Goal: Task Accomplishment & Management: Complete application form

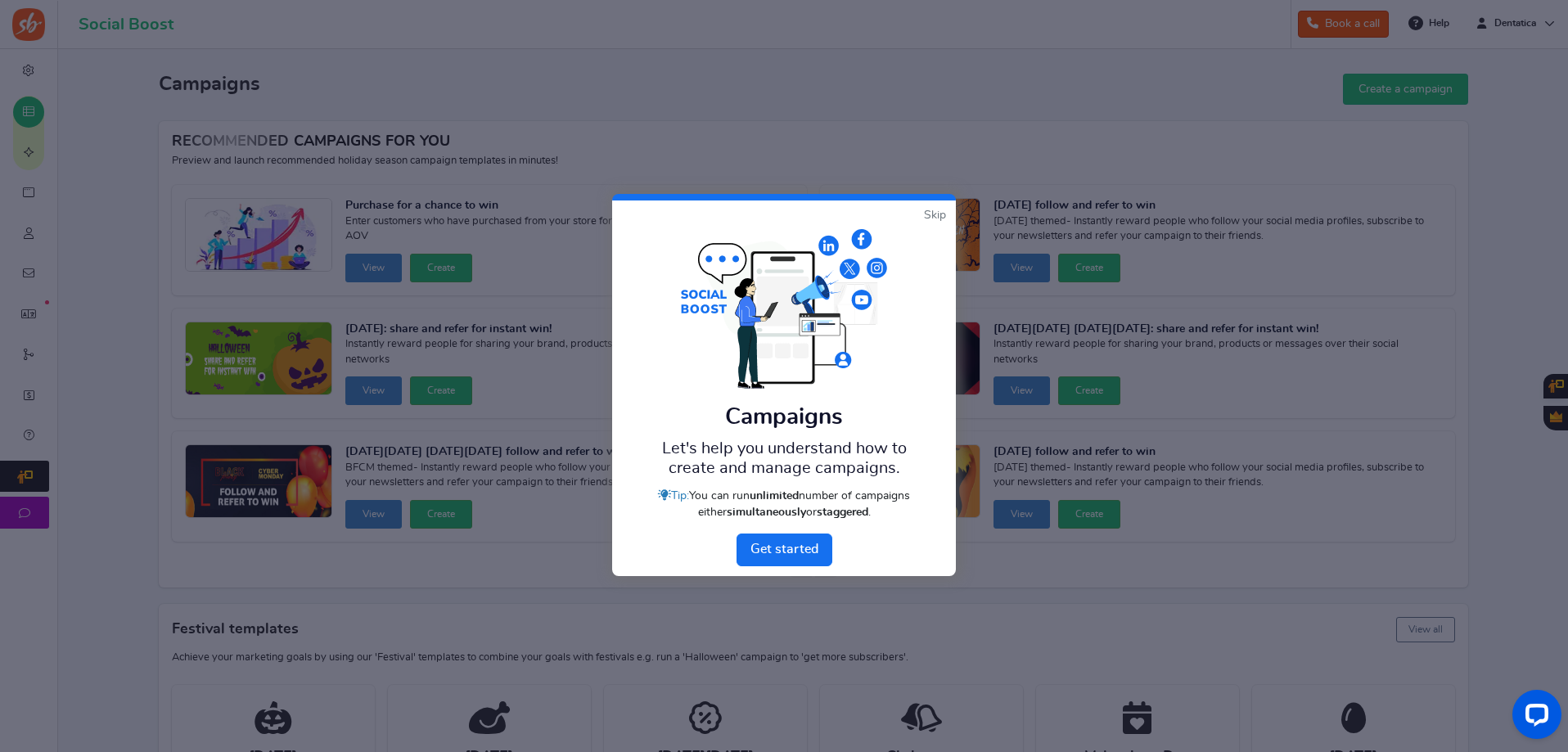
click at [927, 218] on link "Skip" at bounding box center [935, 215] width 22 height 16
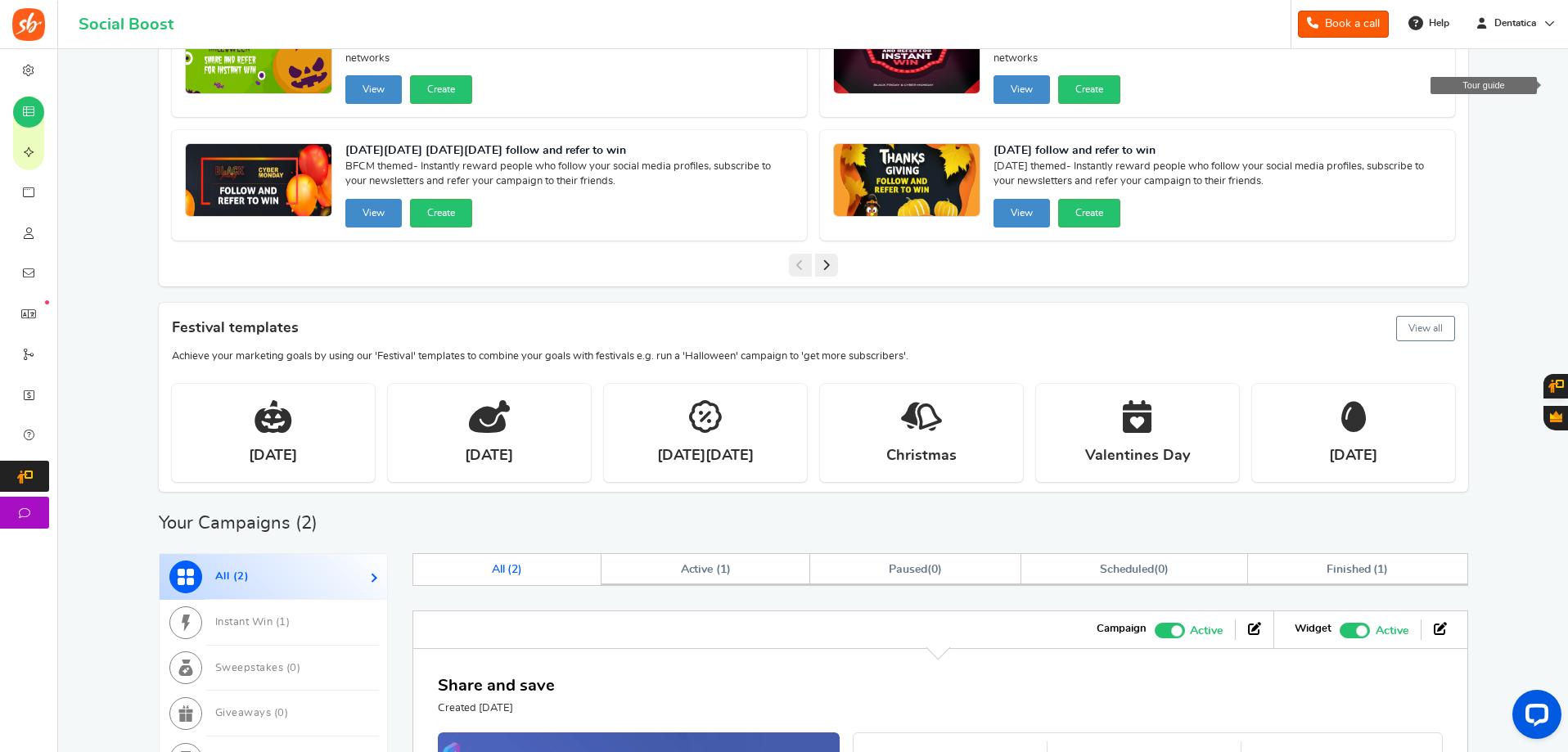
scroll to position [327, 0]
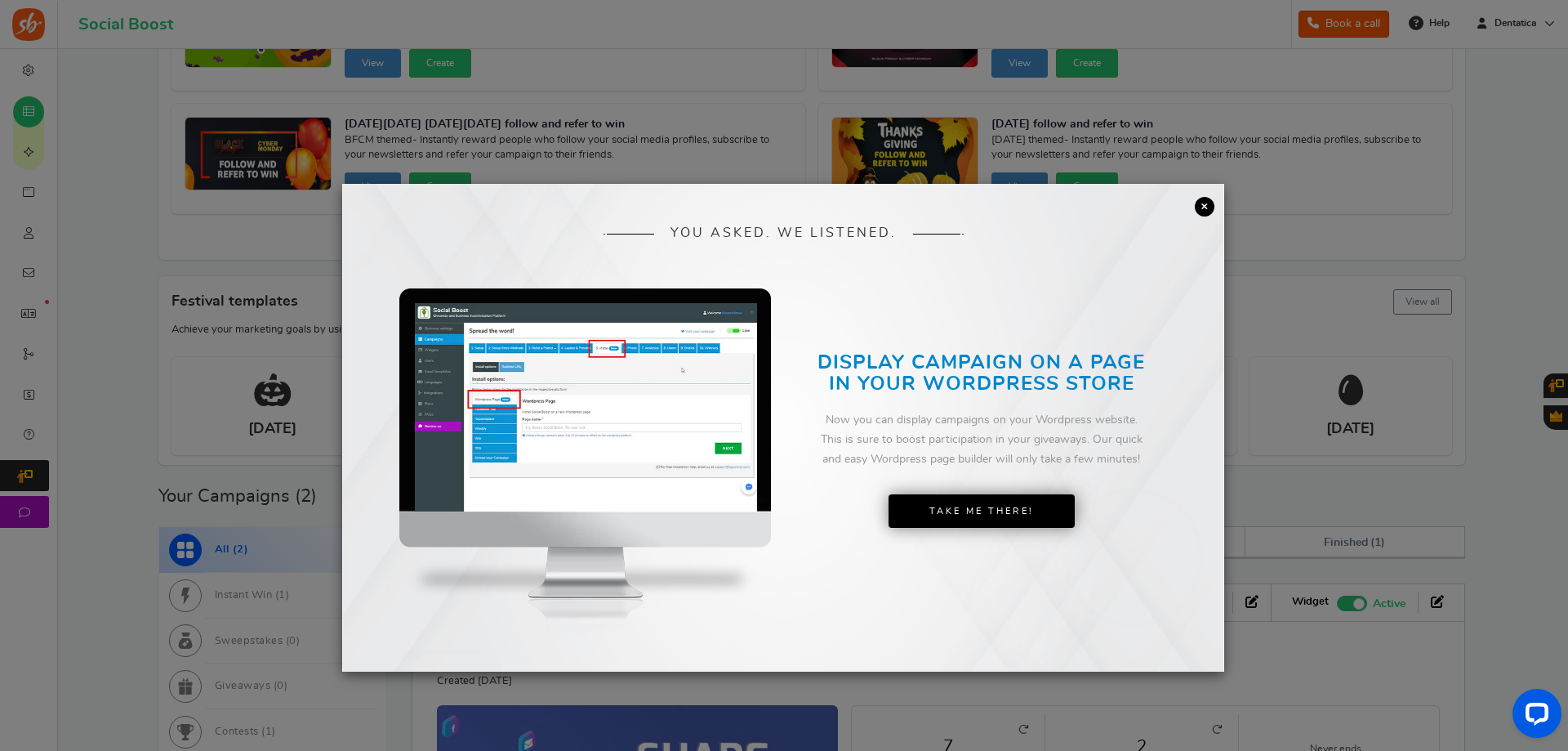
click at [1205, 206] on link "×" at bounding box center [1204, 206] width 20 height 20
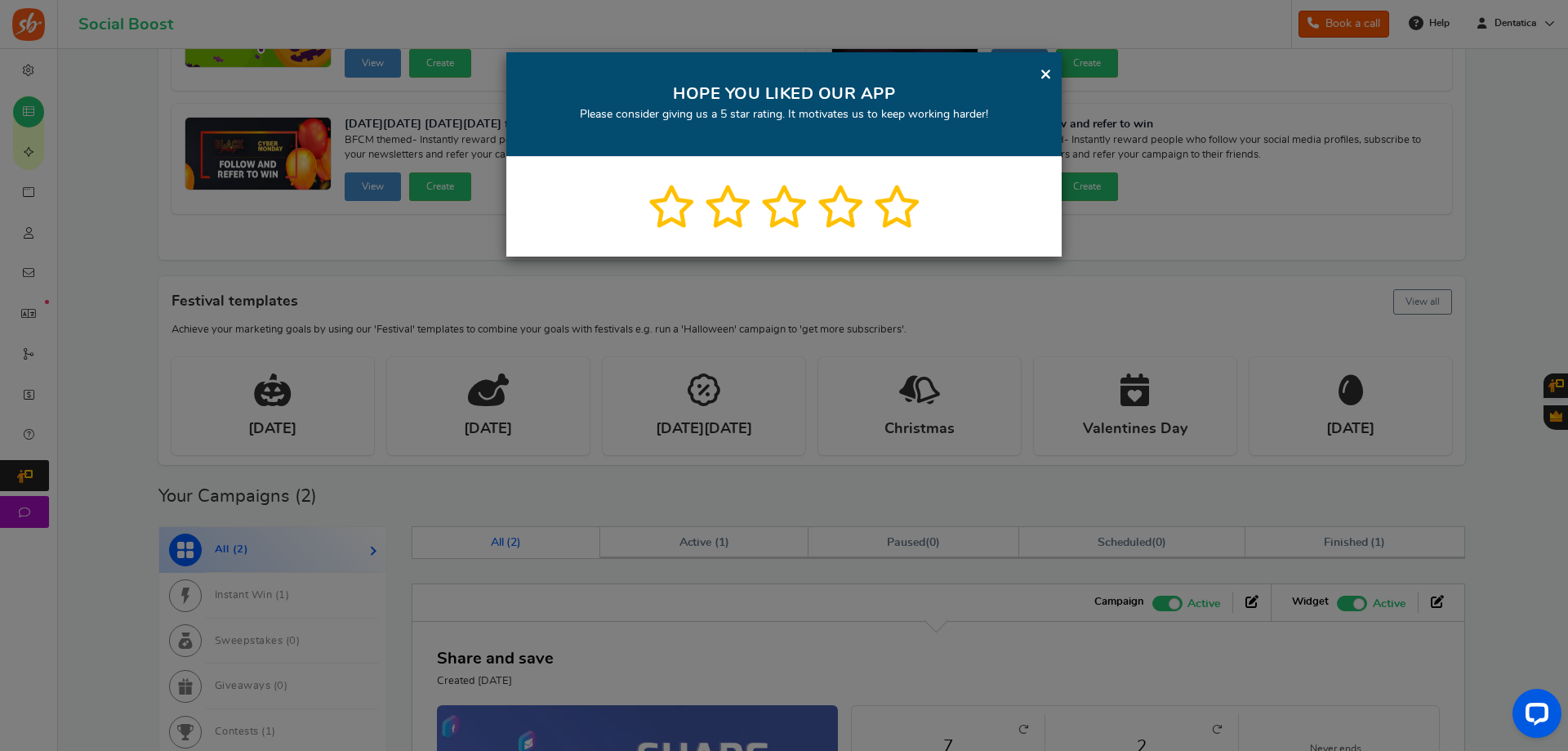
click at [1054, 76] on div "× HOPE YOU LIKED OUR APP Please consider giving us a 5 star rating. It motivate…" at bounding box center [784, 105] width 555 height 105
click at [1043, 70] on link "×" at bounding box center [1046, 74] width 12 height 20
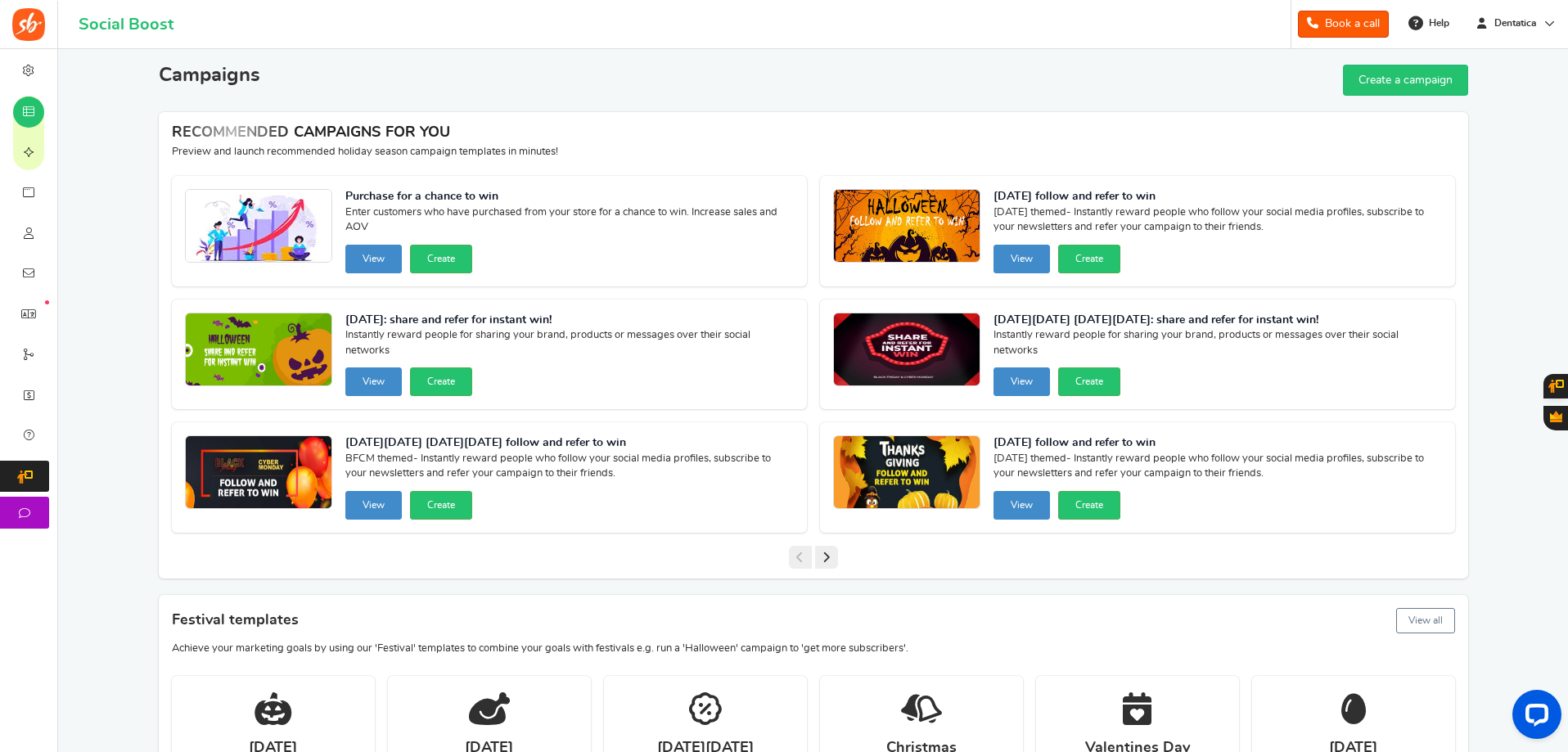
scroll to position [0, 0]
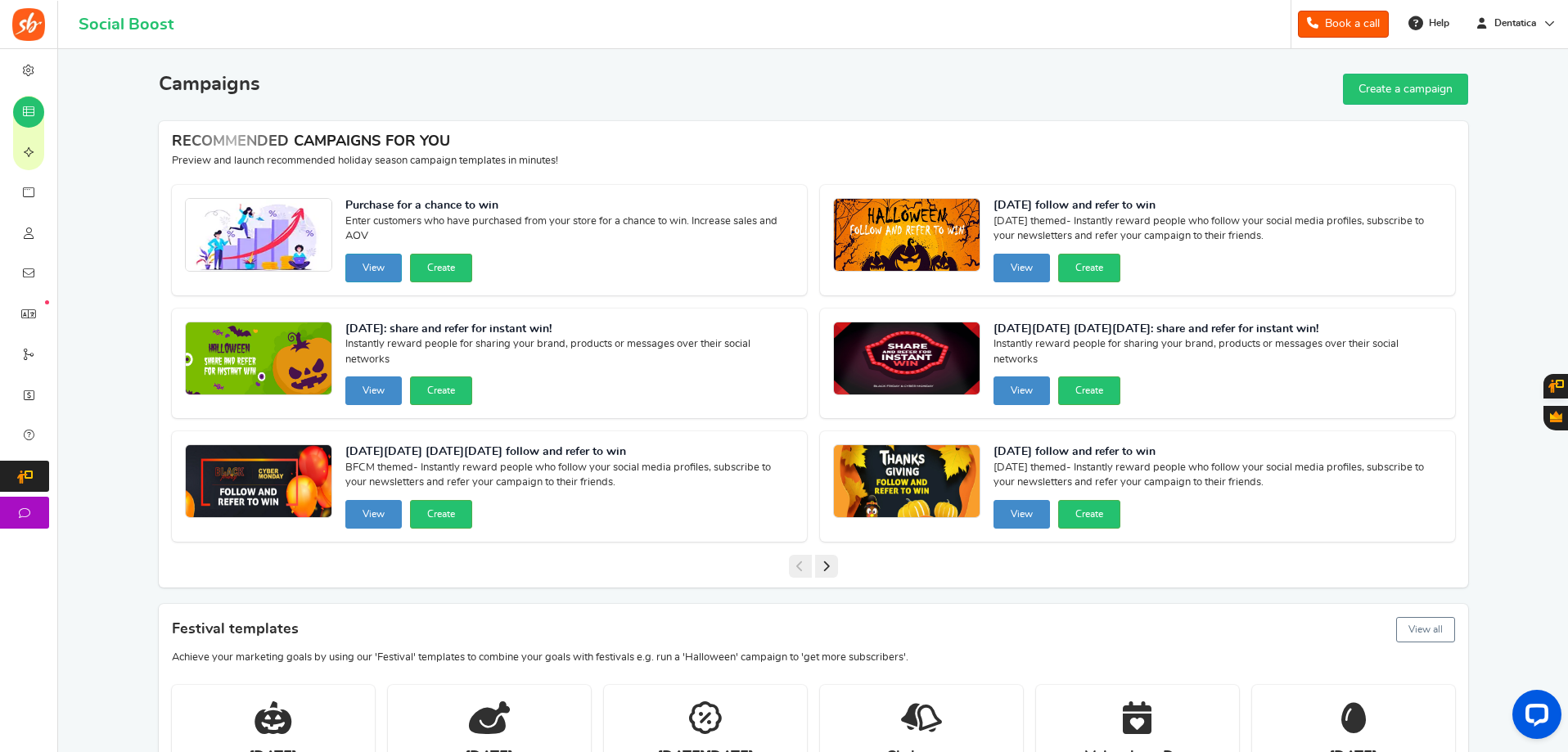
click at [374, 266] on button "View" at bounding box center [373, 267] width 57 height 29
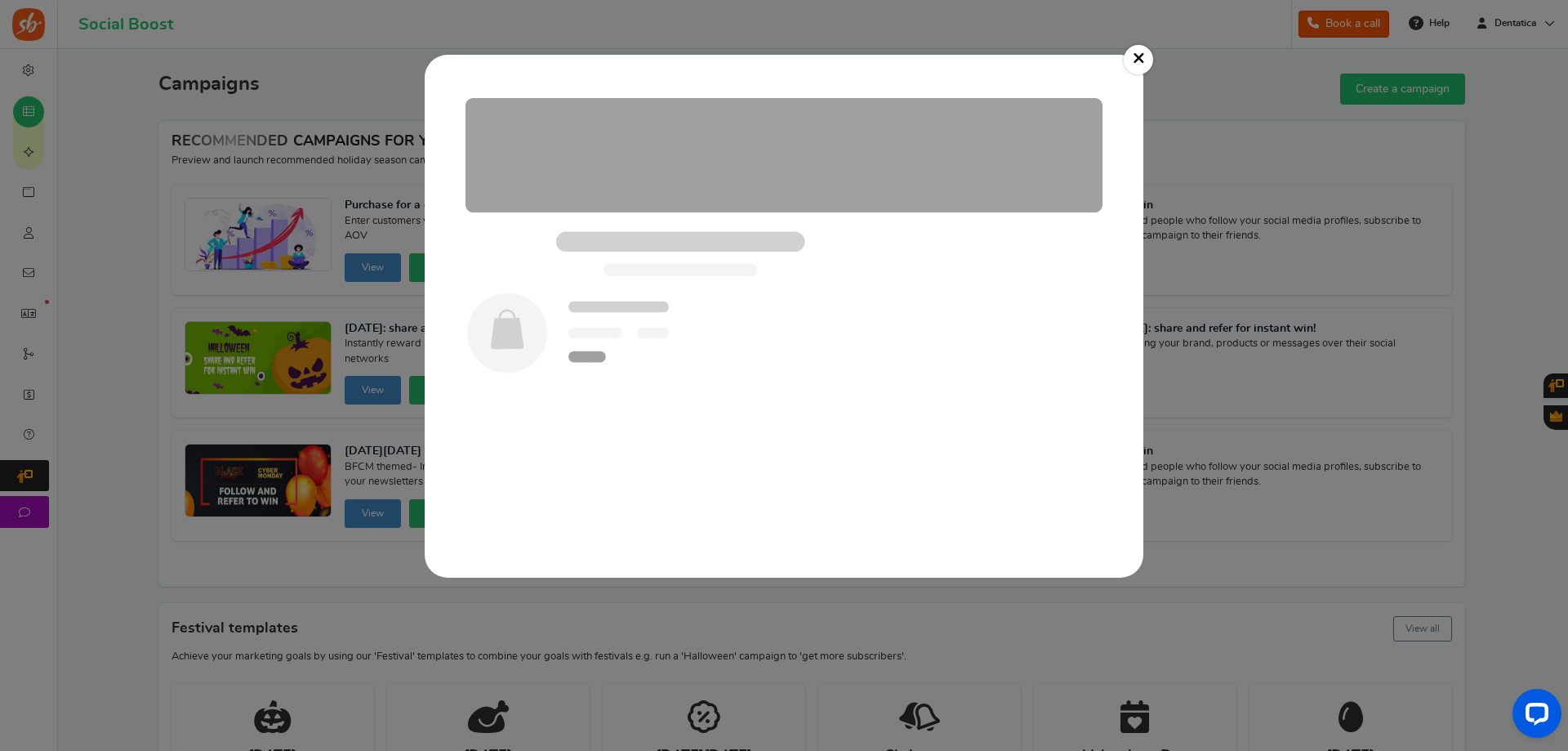
click at [768, 232] on img at bounding box center [784, 316] width 686 height 490
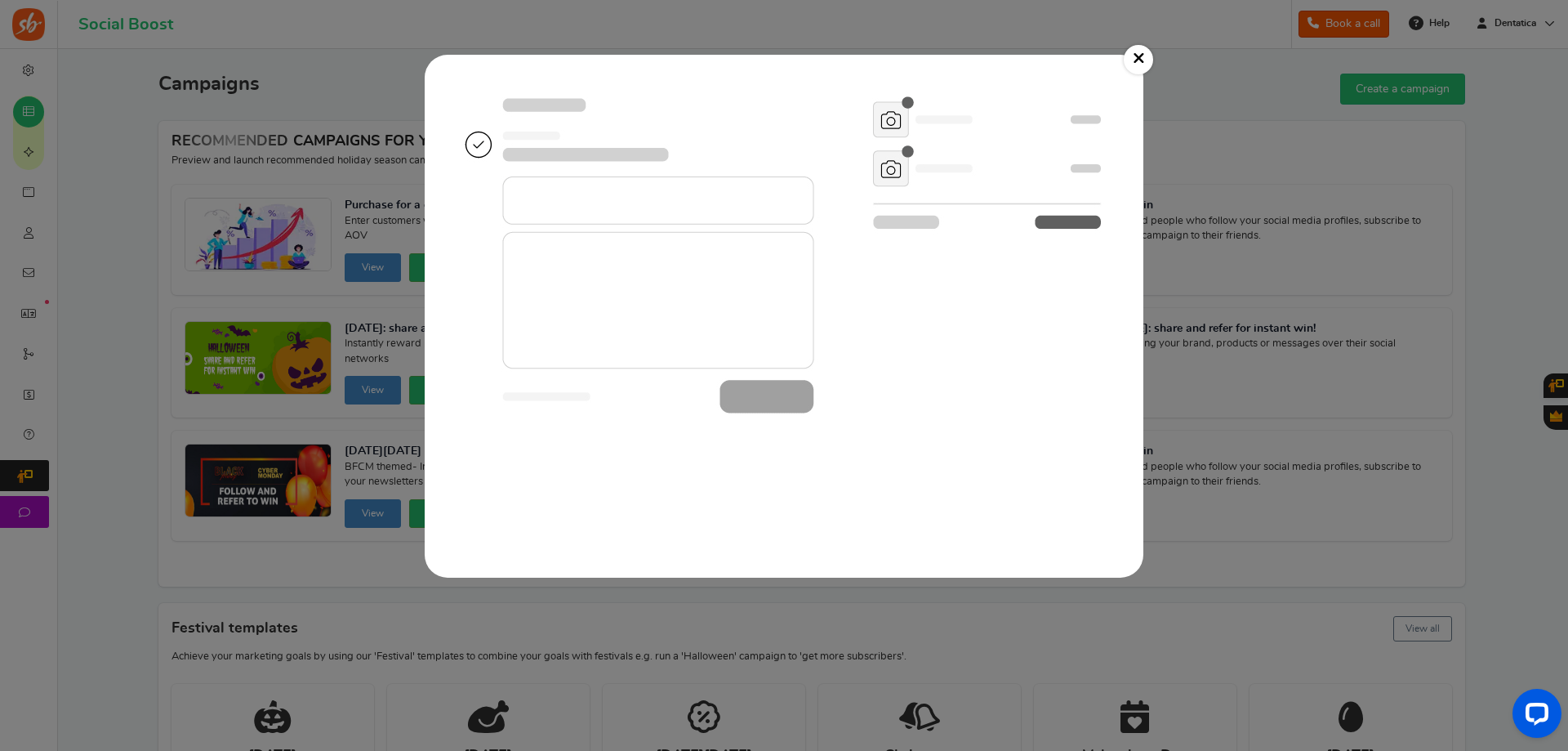
click at [1146, 45] on div "× Purchase for a chance to win Use this template" at bounding box center [784, 375] width 1568 height 751
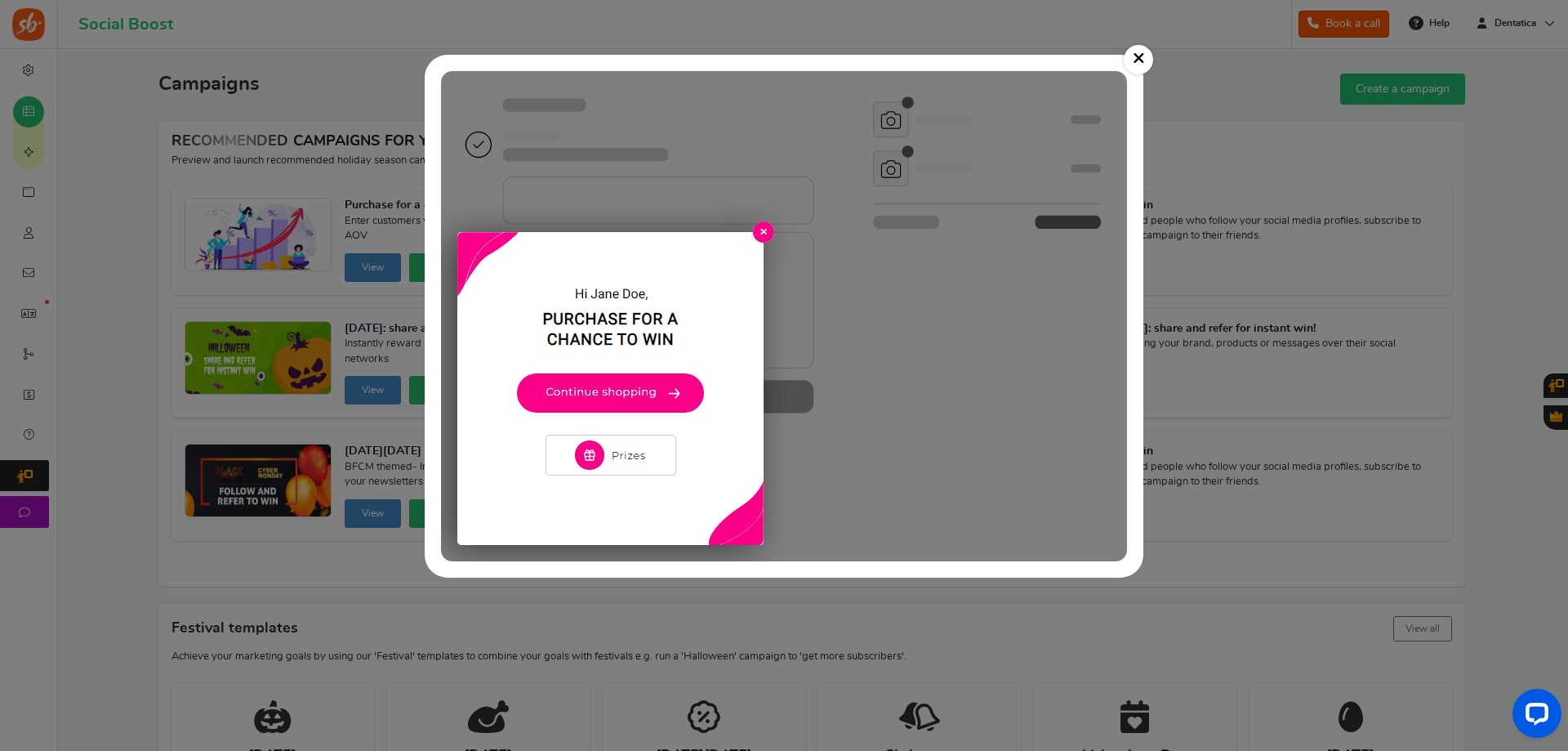
click at [1137, 59] on link "×" at bounding box center [1138, 60] width 29 height 29
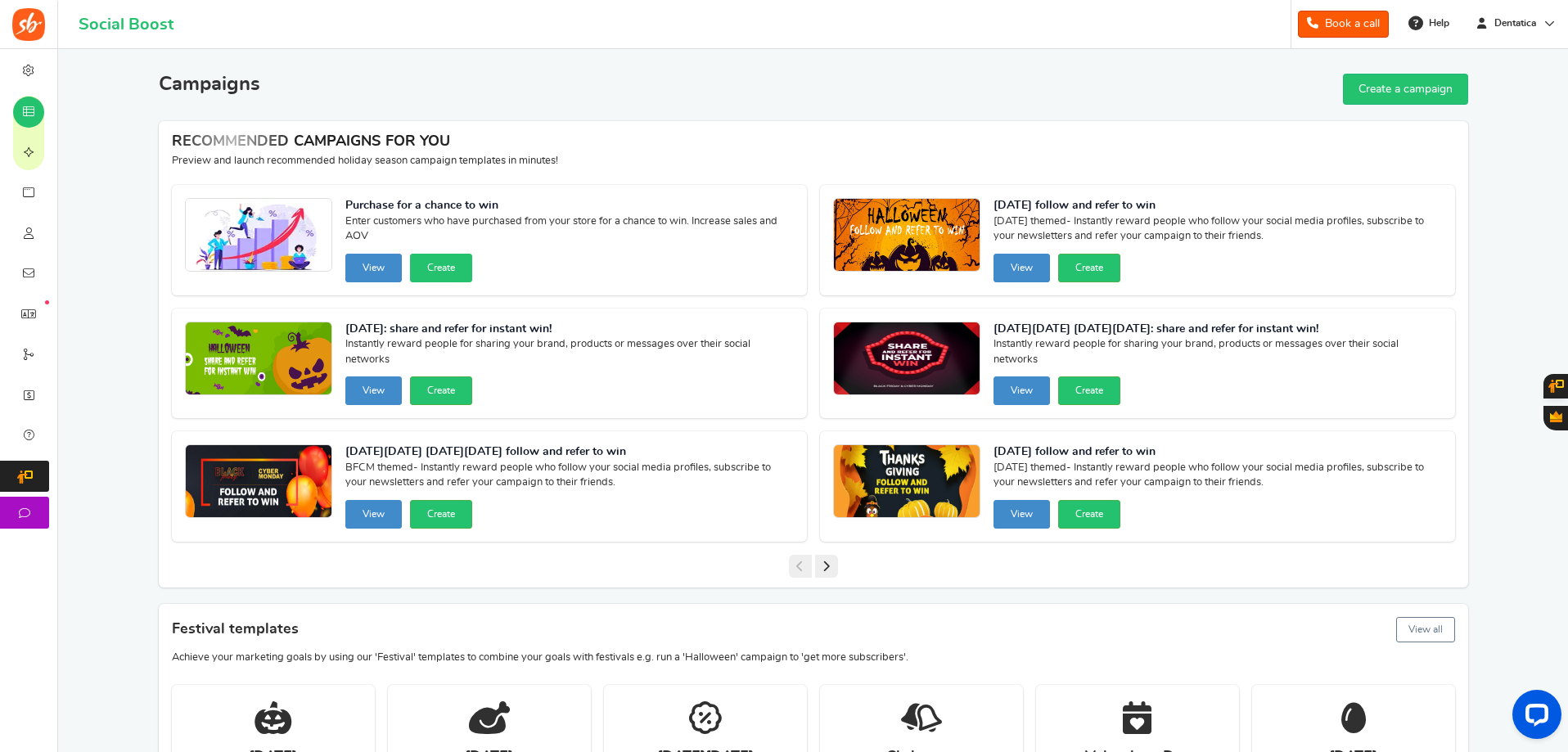
click at [434, 271] on button "Create" at bounding box center [441, 267] width 62 height 29
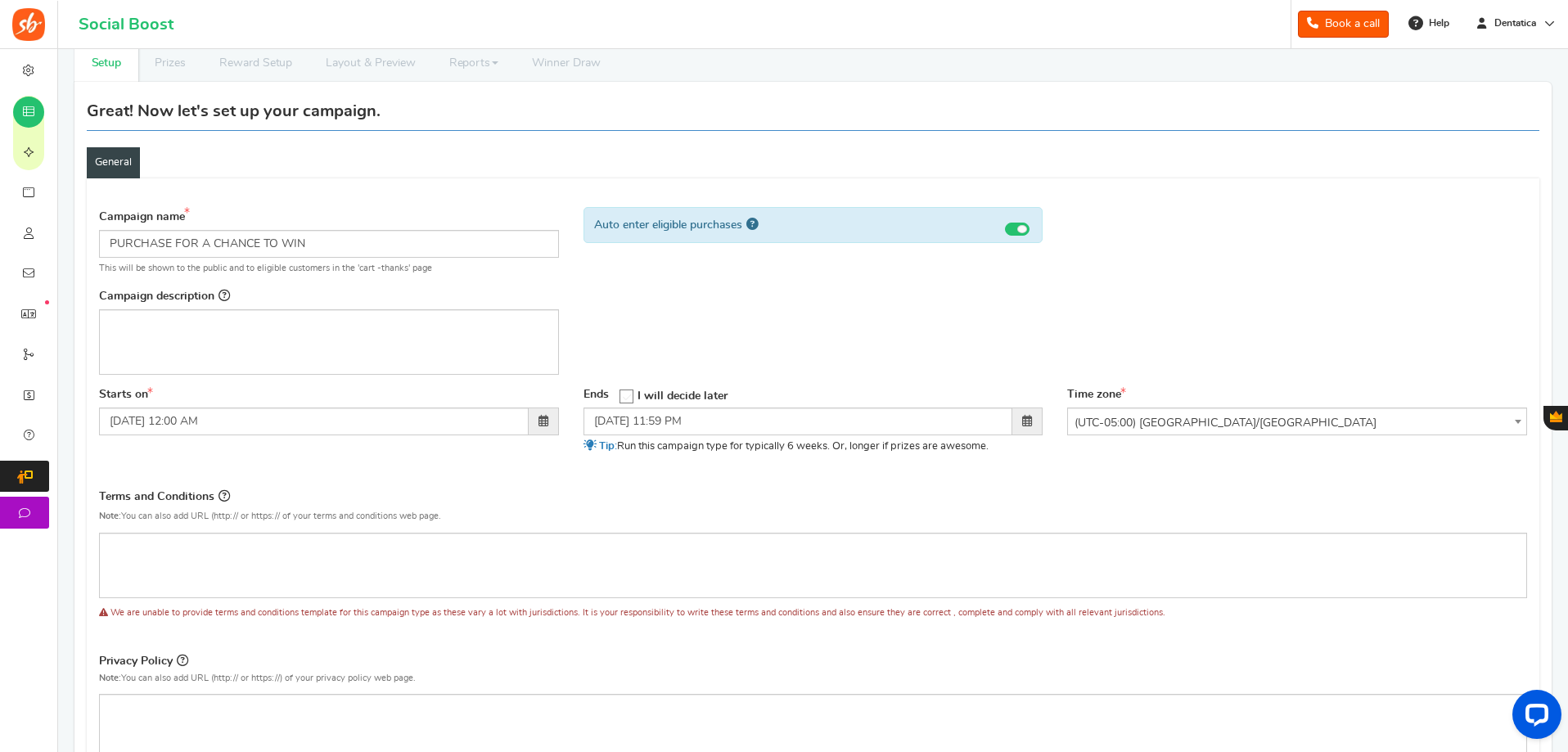
scroll to position [163, 0]
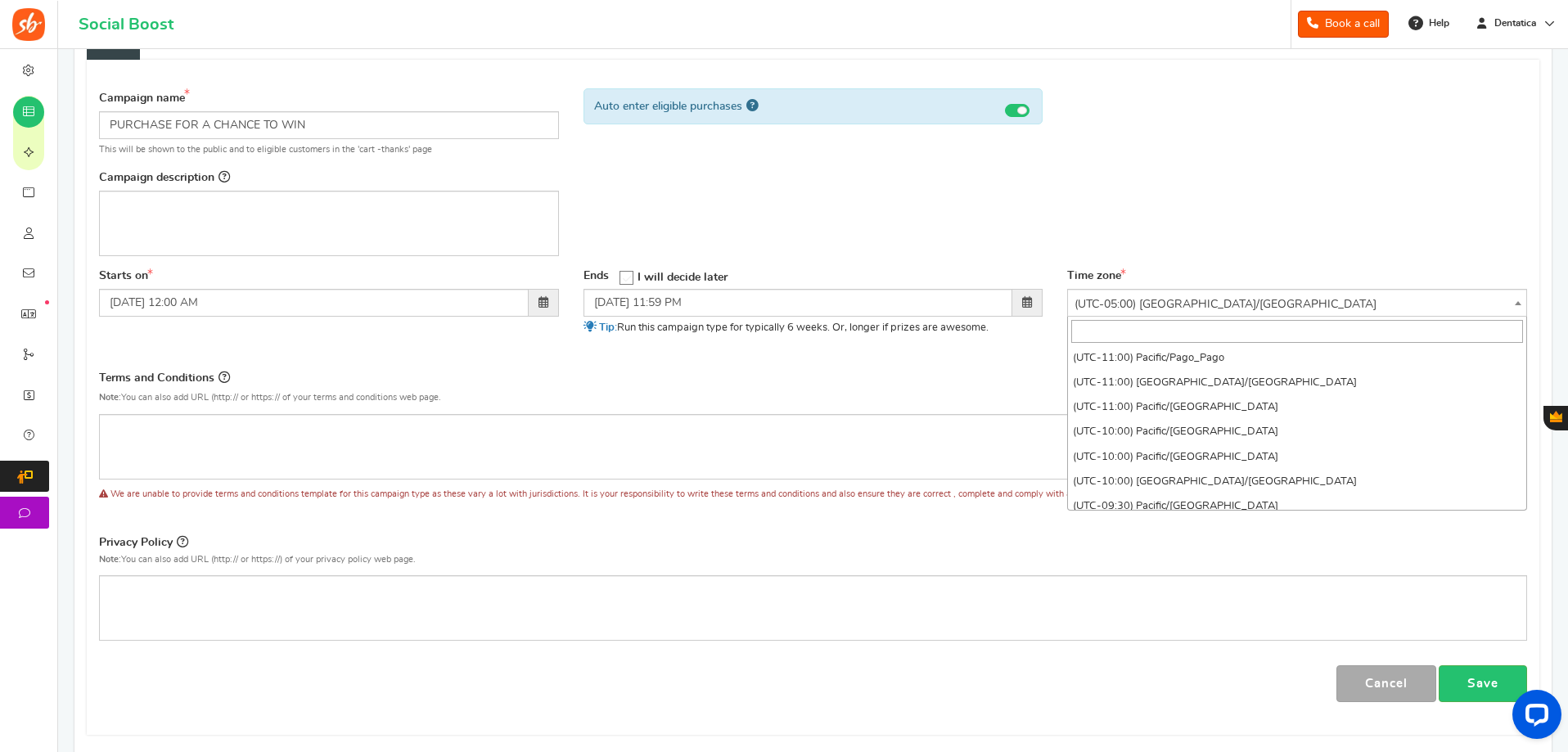
click at [1164, 304] on span "(UTC-05:00) [GEOGRAPHIC_DATA]/[GEOGRAPHIC_DATA]" at bounding box center [1297, 304] width 459 height 30
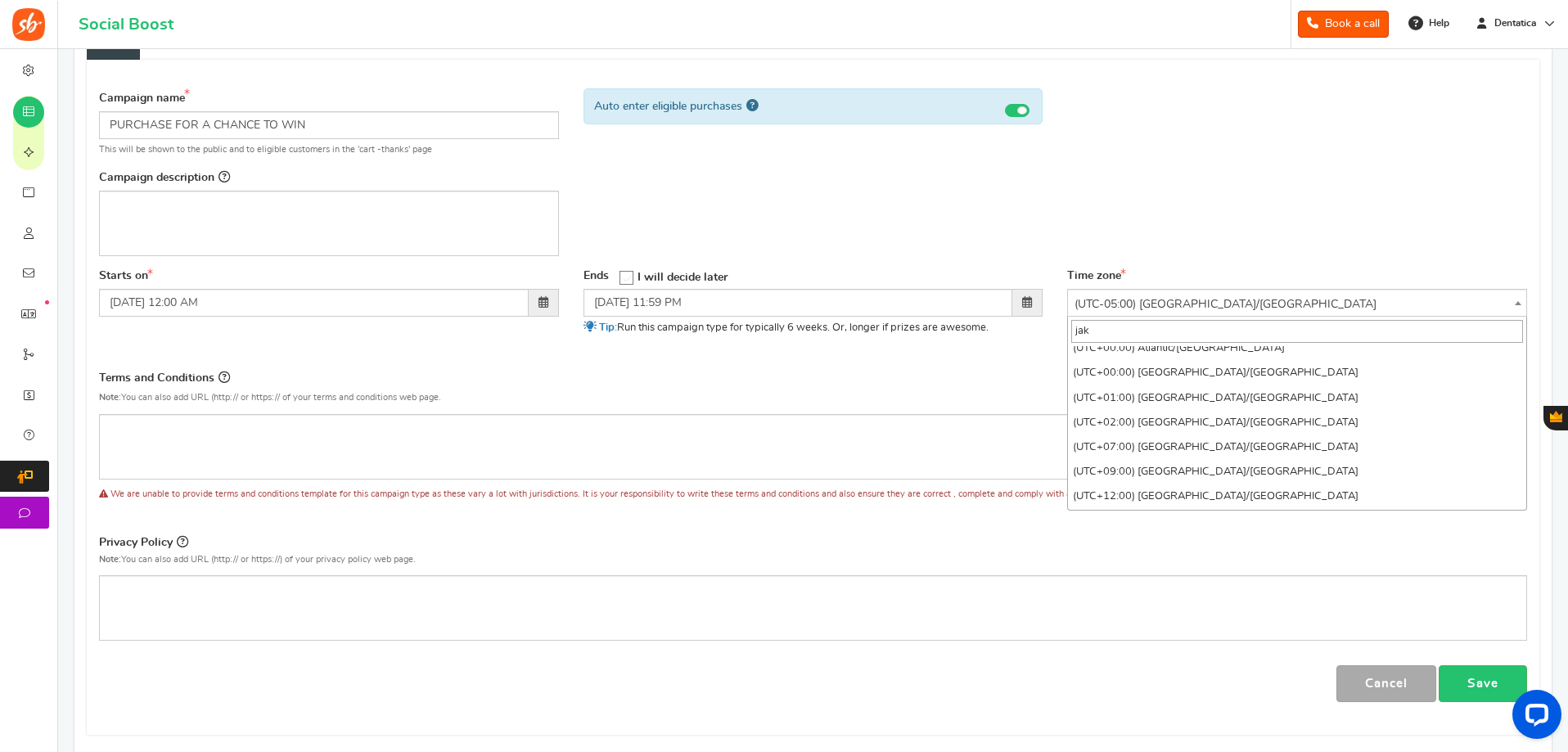
scroll to position [0, 0]
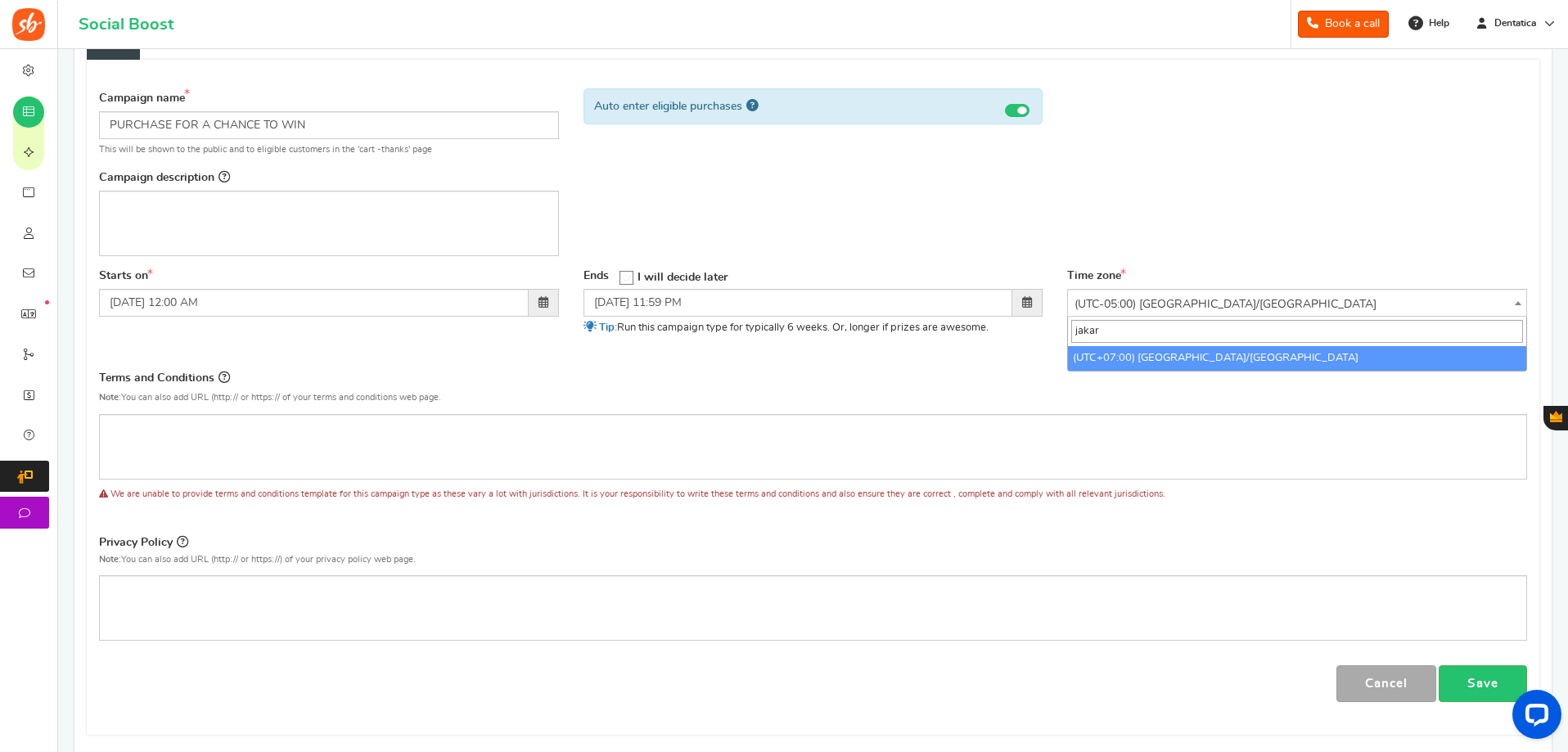
type input "jakar"
select select "[GEOGRAPHIC_DATA]/[GEOGRAPHIC_DATA]"
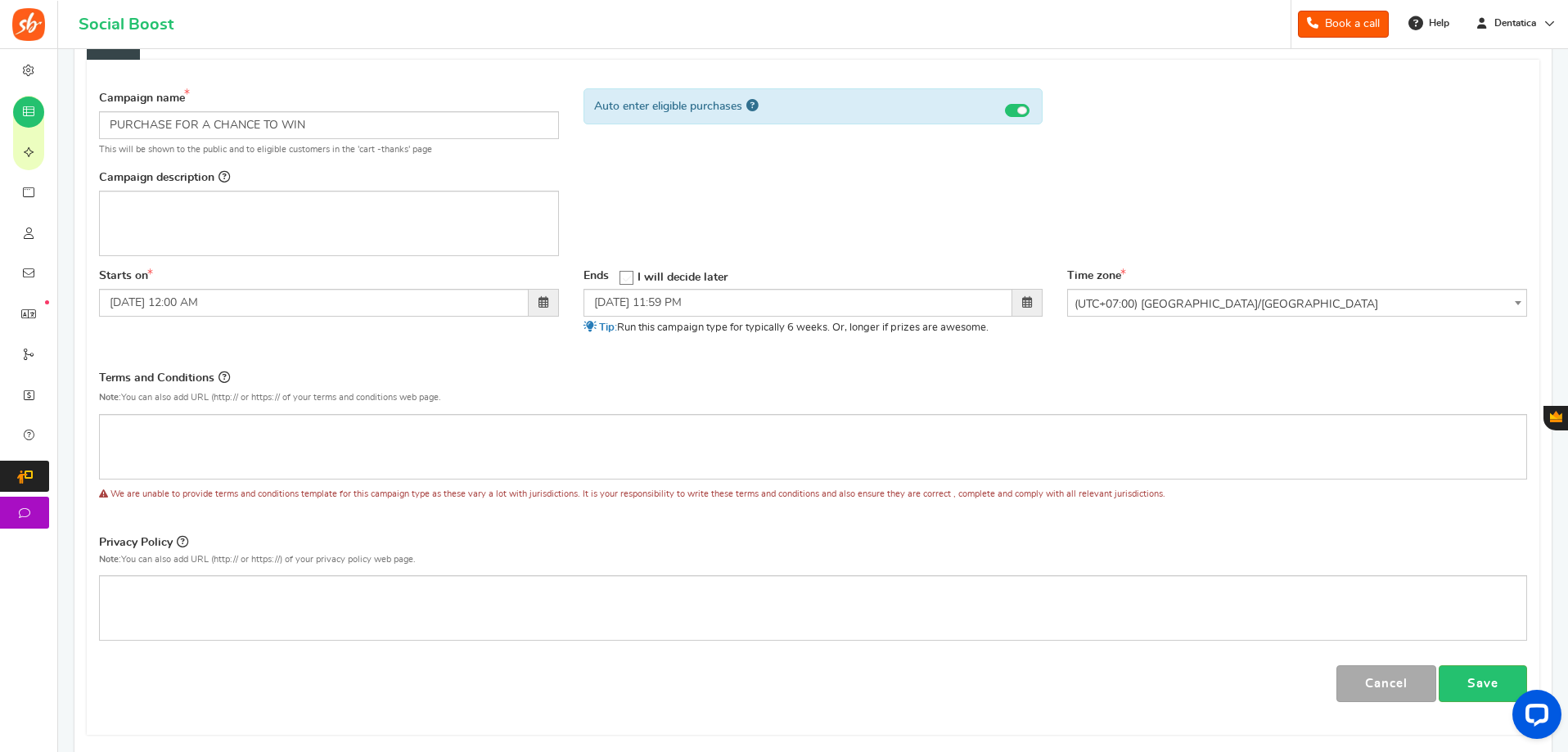
click at [633, 277] on icon at bounding box center [627, 278] width 14 height 14
click at [621, 277] on input "I will decide later" at bounding box center [621, 276] width 0 height 11
click at [633, 277] on icon at bounding box center [626, 277] width 14 height 14
click at [621, 277] on input "I will decide later" at bounding box center [621, 276] width 0 height 11
click at [633, 277] on icon at bounding box center [627, 278] width 14 height 14
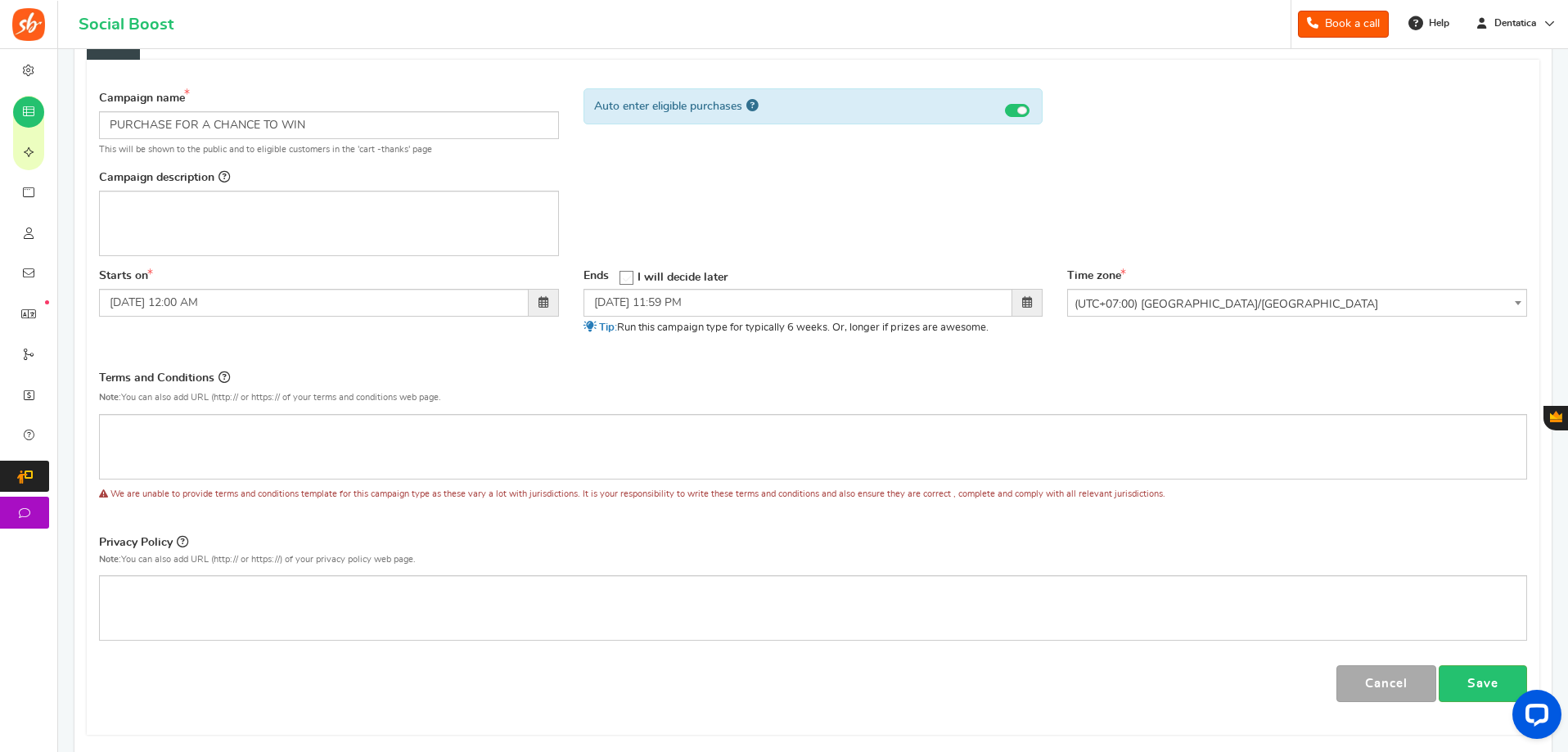
click at [621, 277] on input "I will decide later" at bounding box center [621, 276] width 0 height 11
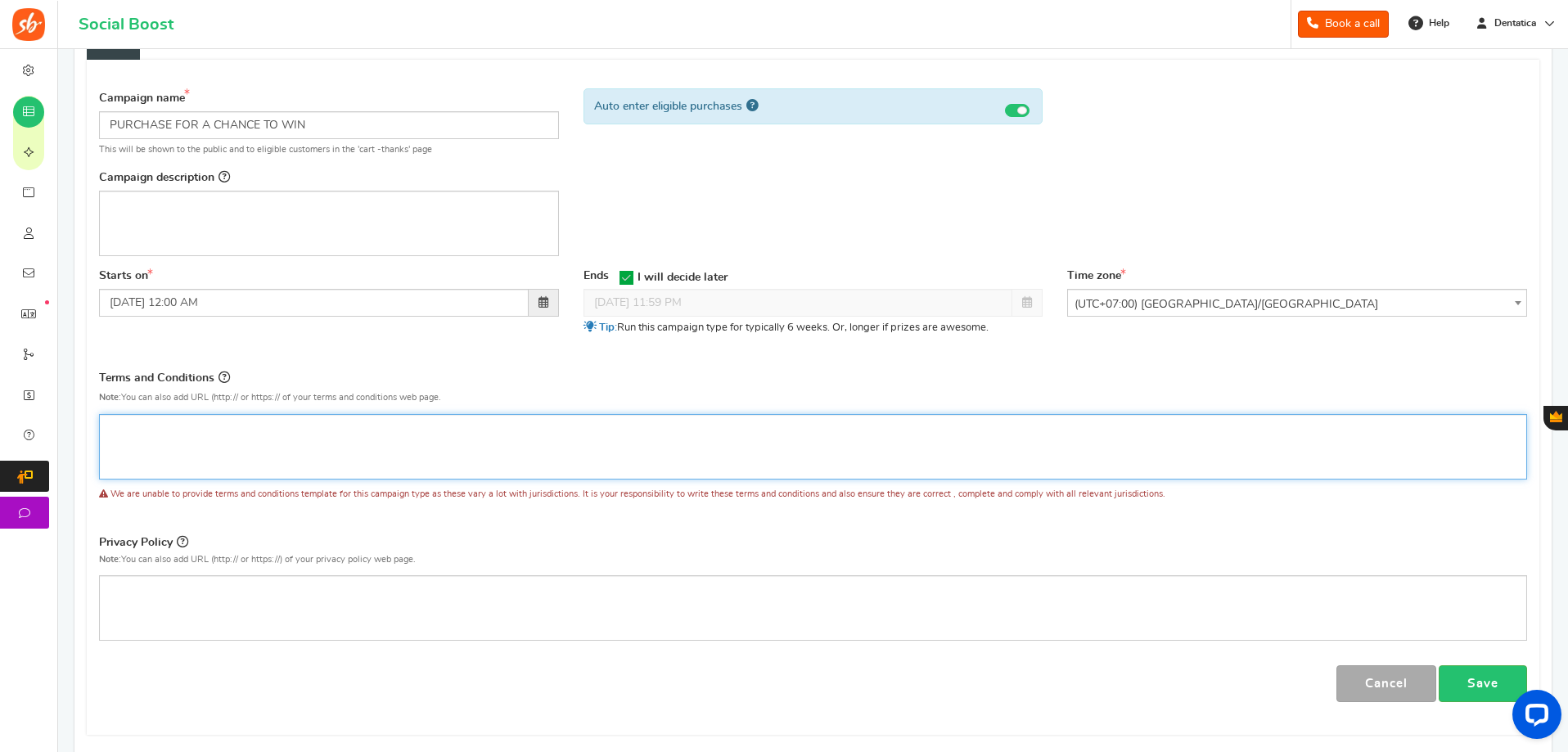
click at [313, 441] on div "Editor, competition_terms" at bounding box center [813, 447] width 1428 height 66
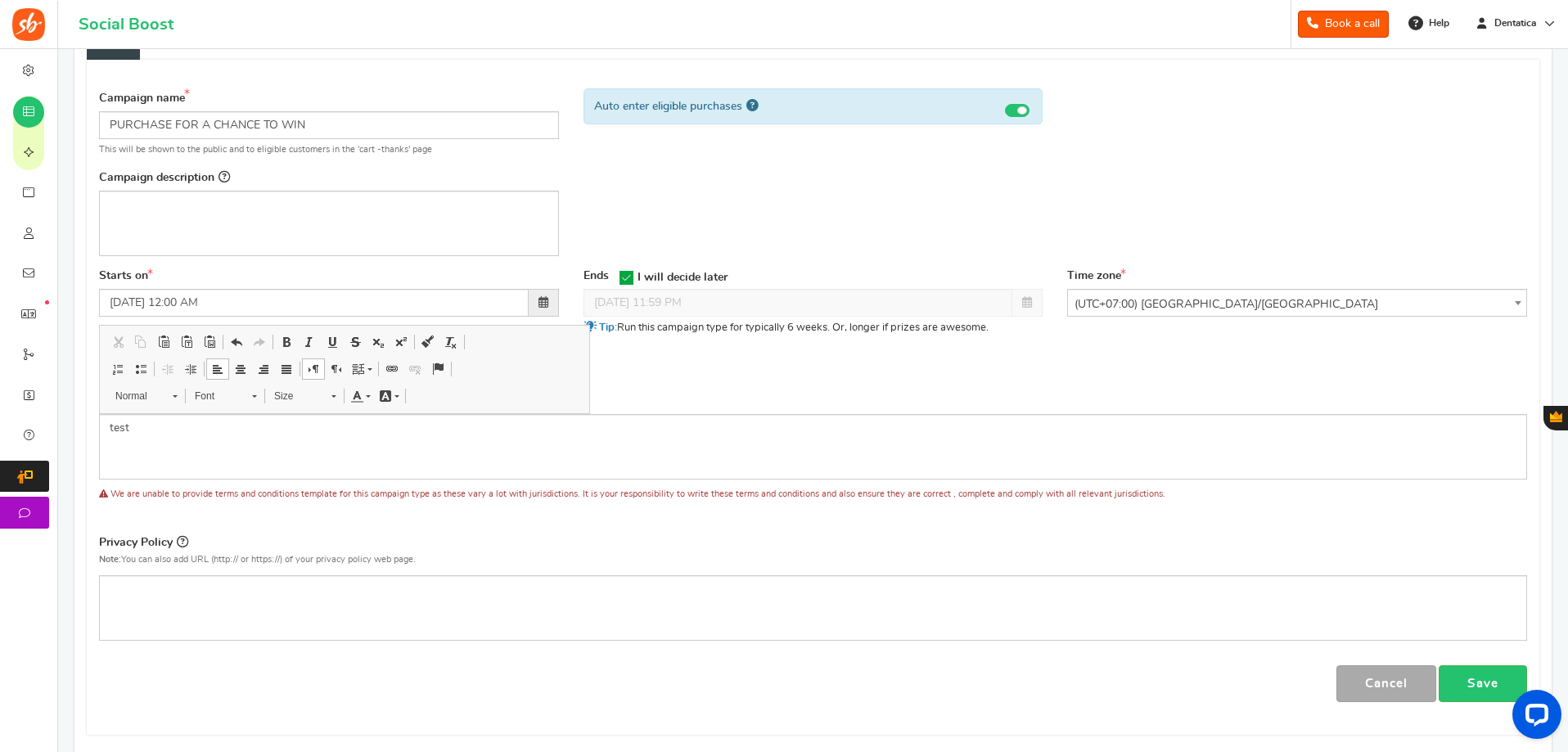
click at [711, 377] on div "Terms and Conditions Use Rules Template Note: You can also add URL (http:// or …" at bounding box center [813, 391] width 1428 height 46
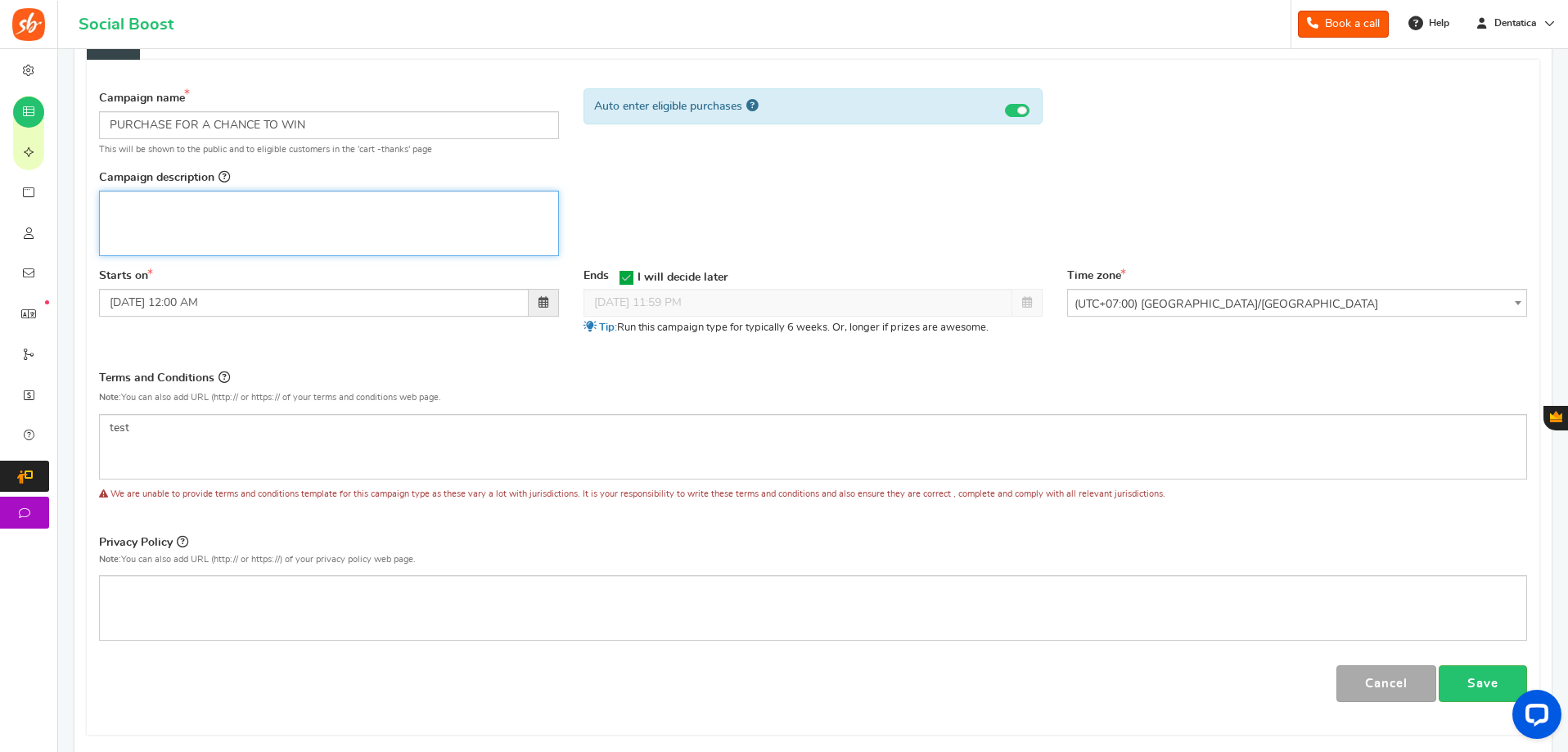
click at [232, 229] on div "Editor, competition_desc" at bounding box center [329, 223] width 460 height 66
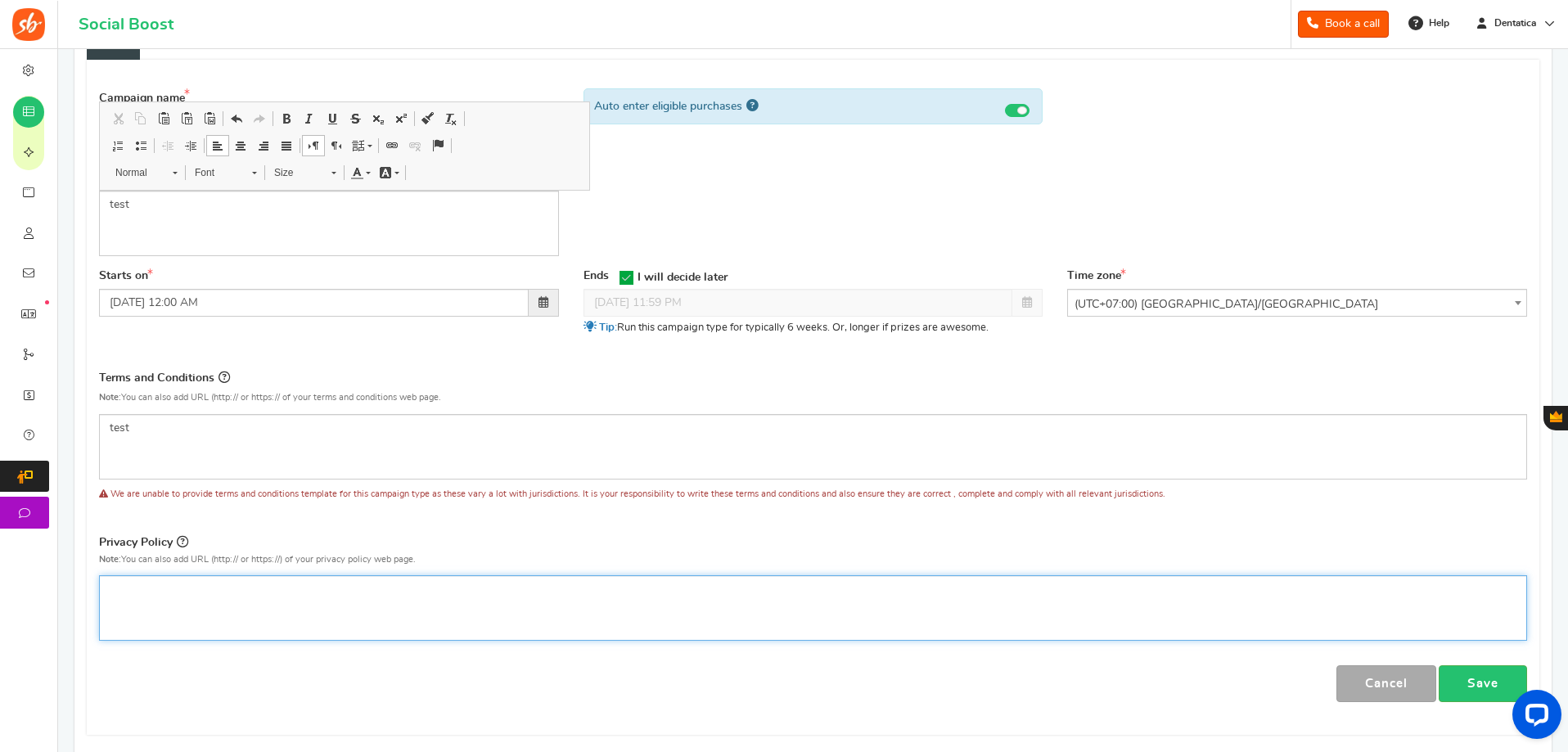
click at [289, 600] on div "Editor, competition_privacy" at bounding box center [813, 608] width 1428 height 66
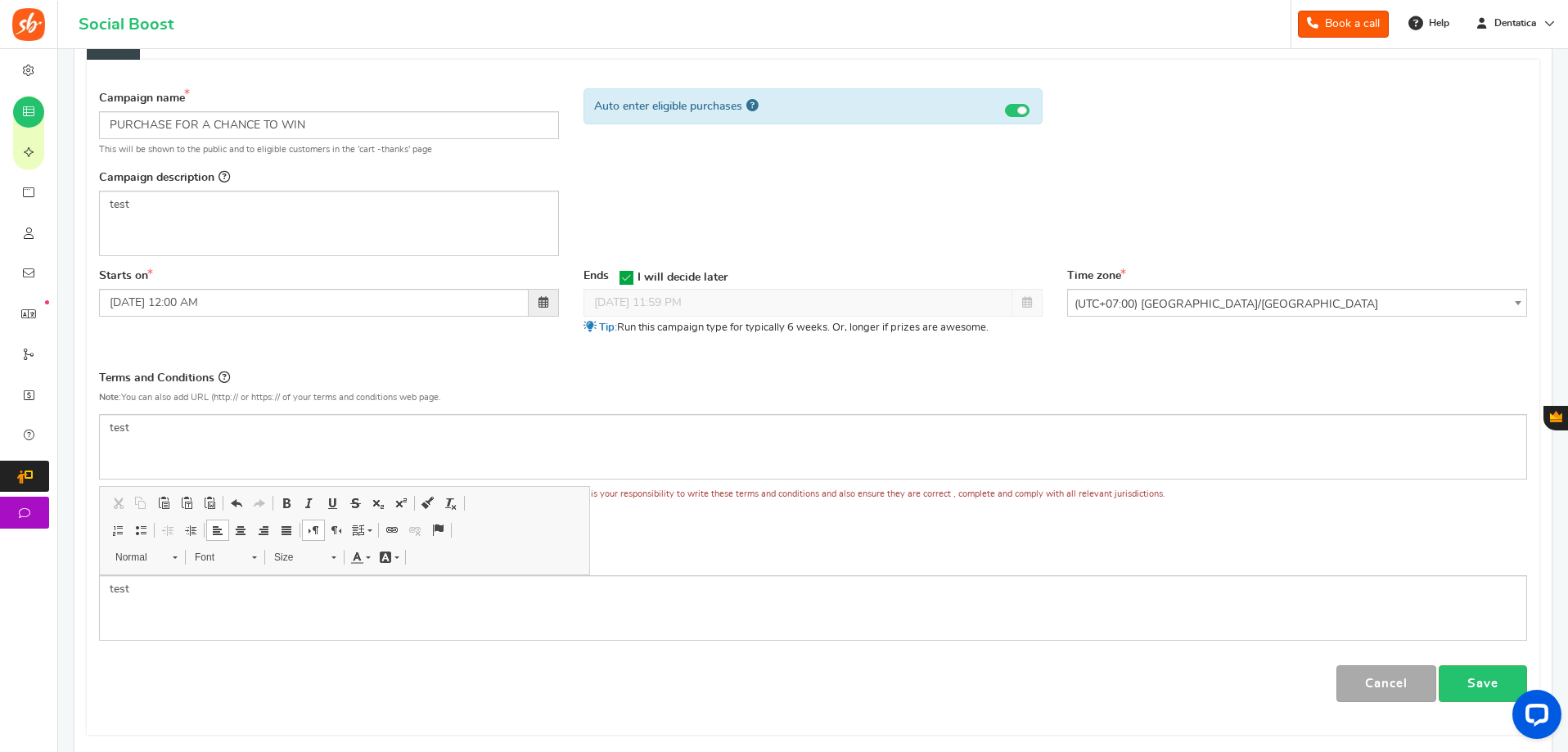
click at [798, 195] on div "Campaign name Display Title shown publicly PURCHASE FOR A CHANCE TO WIN This wi…" at bounding box center [813, 174] width 1452 height 188
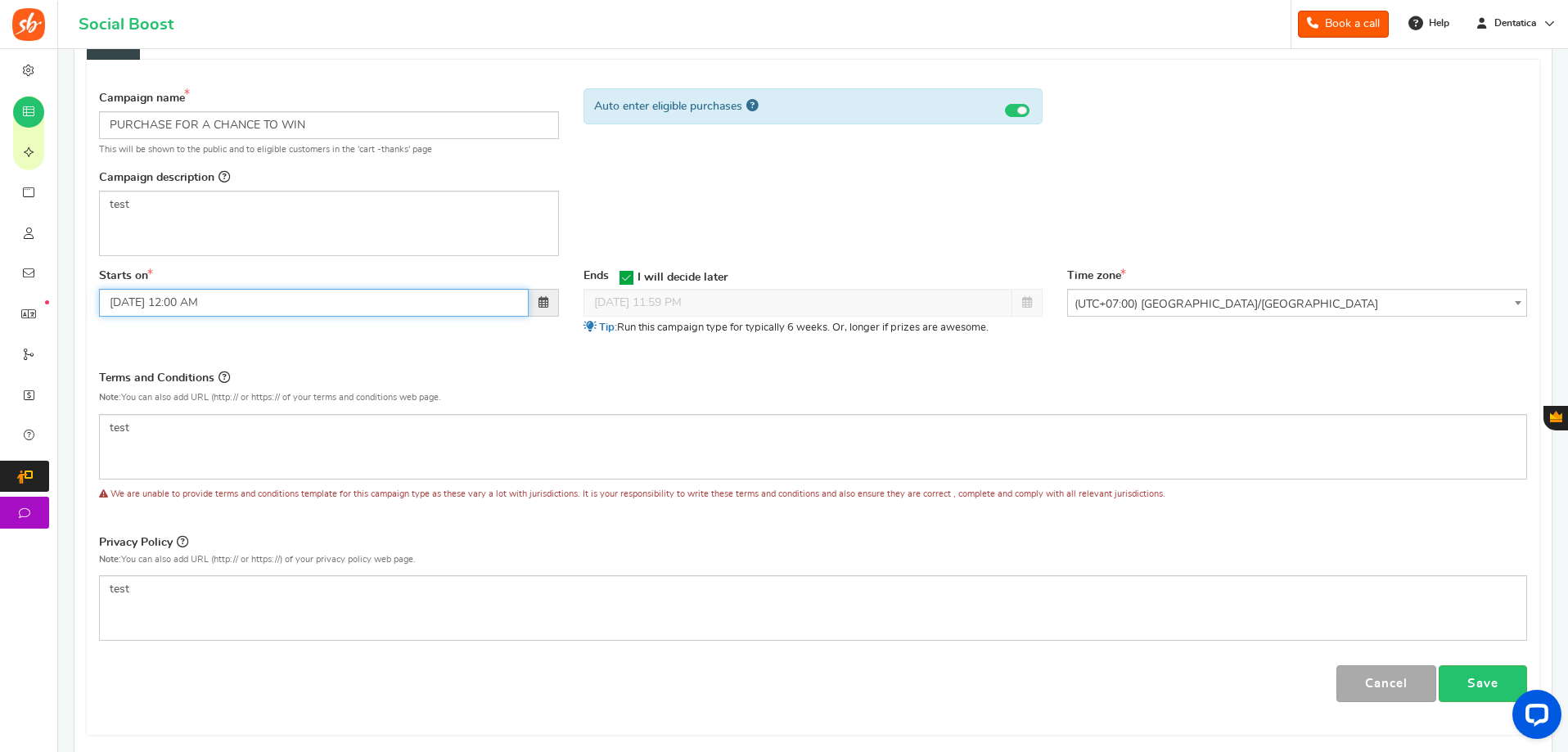
click at [254, 302] on input "[DATE] 12:00 AM" at bounding box center [314, 303] width 430 height 28
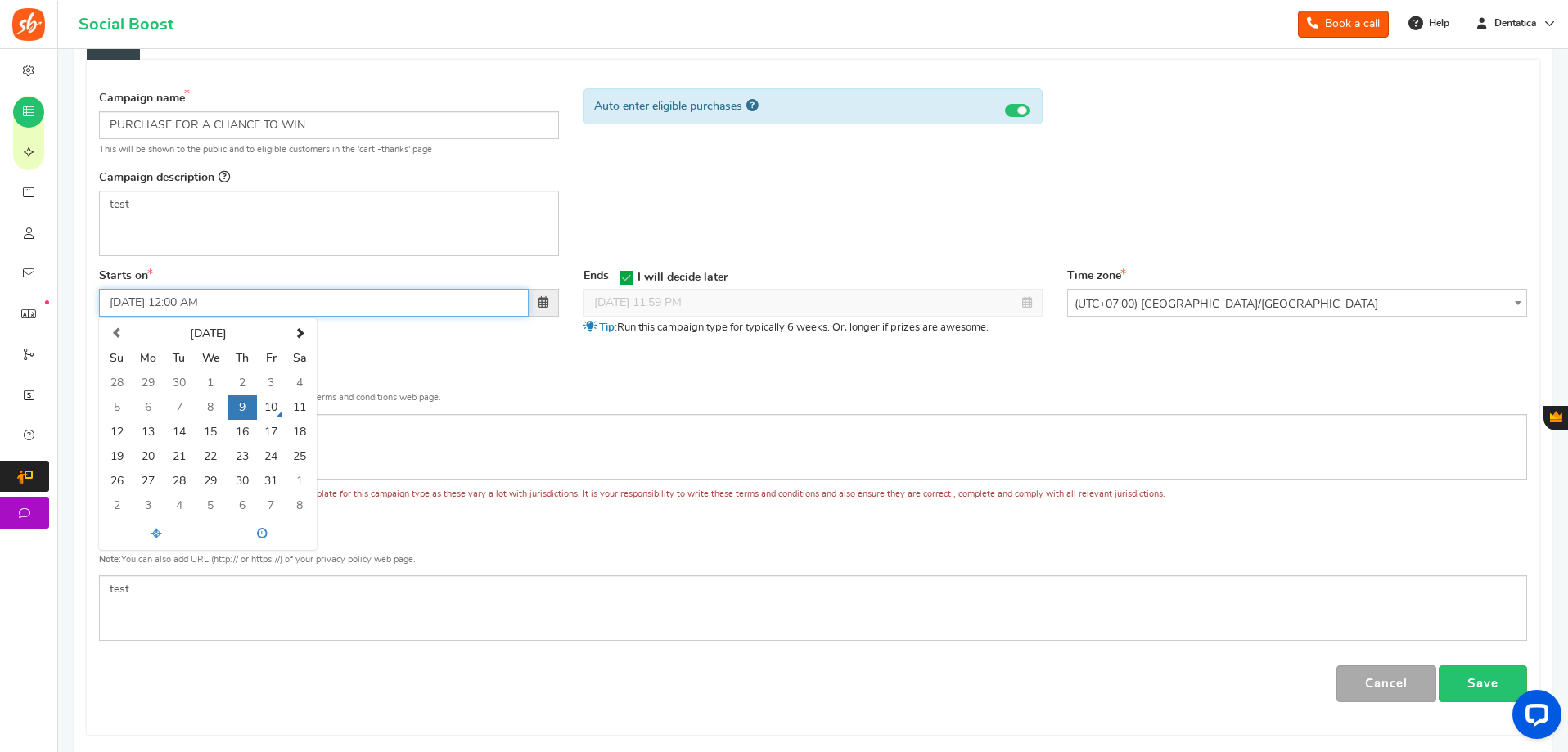
click at [241, 404] on td "9" at bounding box center [241, 408] width 29 height 25
click at [1161, 173] on div "Campaign name Display Title shown publicly PURCHASE FOR A CHANCE TO WIN This wi…" at bounding box center [813, 174] width 1452 height 188
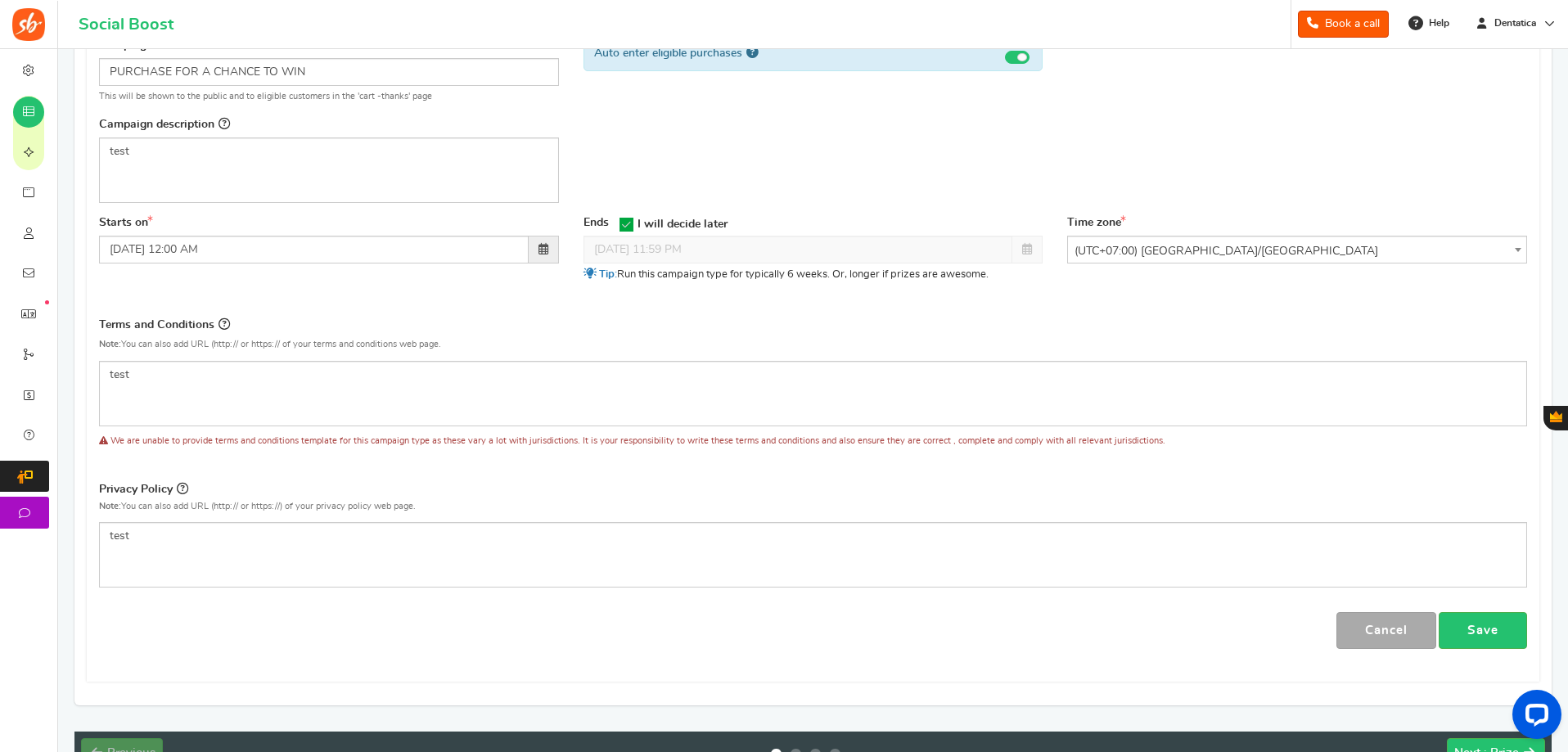
scroll to position [322, 0]
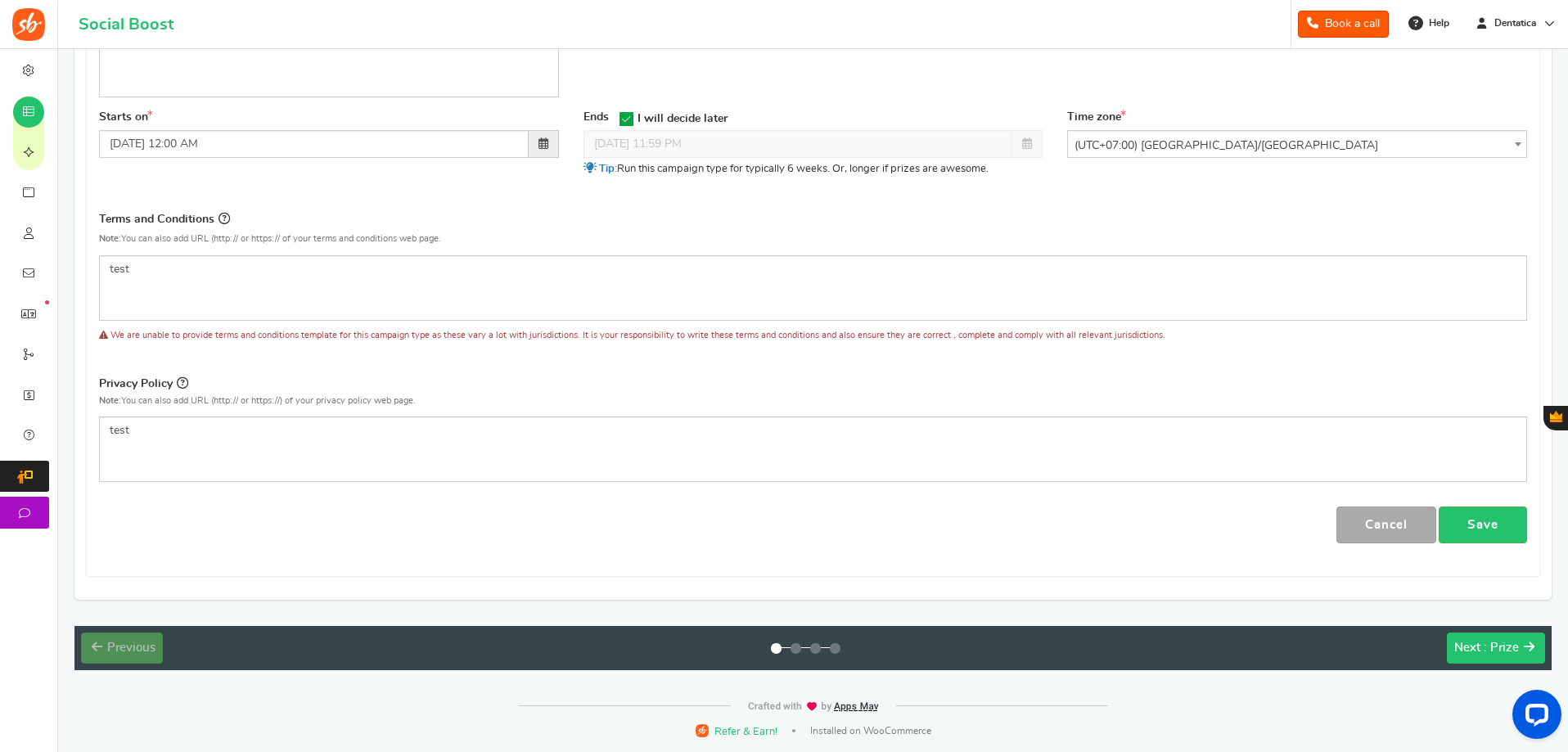
click at [1490, 641] on span ": Prize" at bounding box center [1501, 647] width 35 height 12
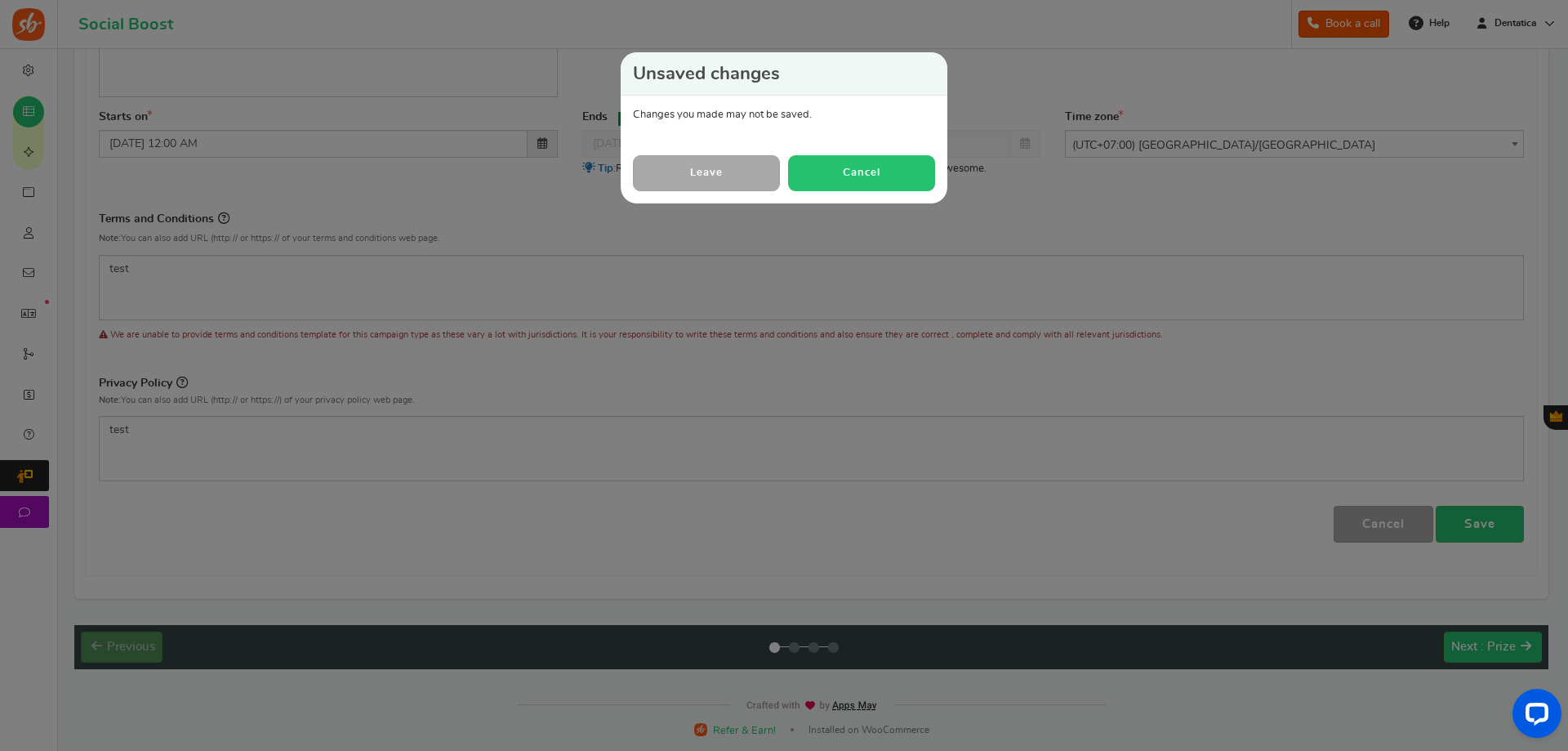
click at [859, 174] on button "Cancel" at bounding box center [861, 172] width 147 height 35
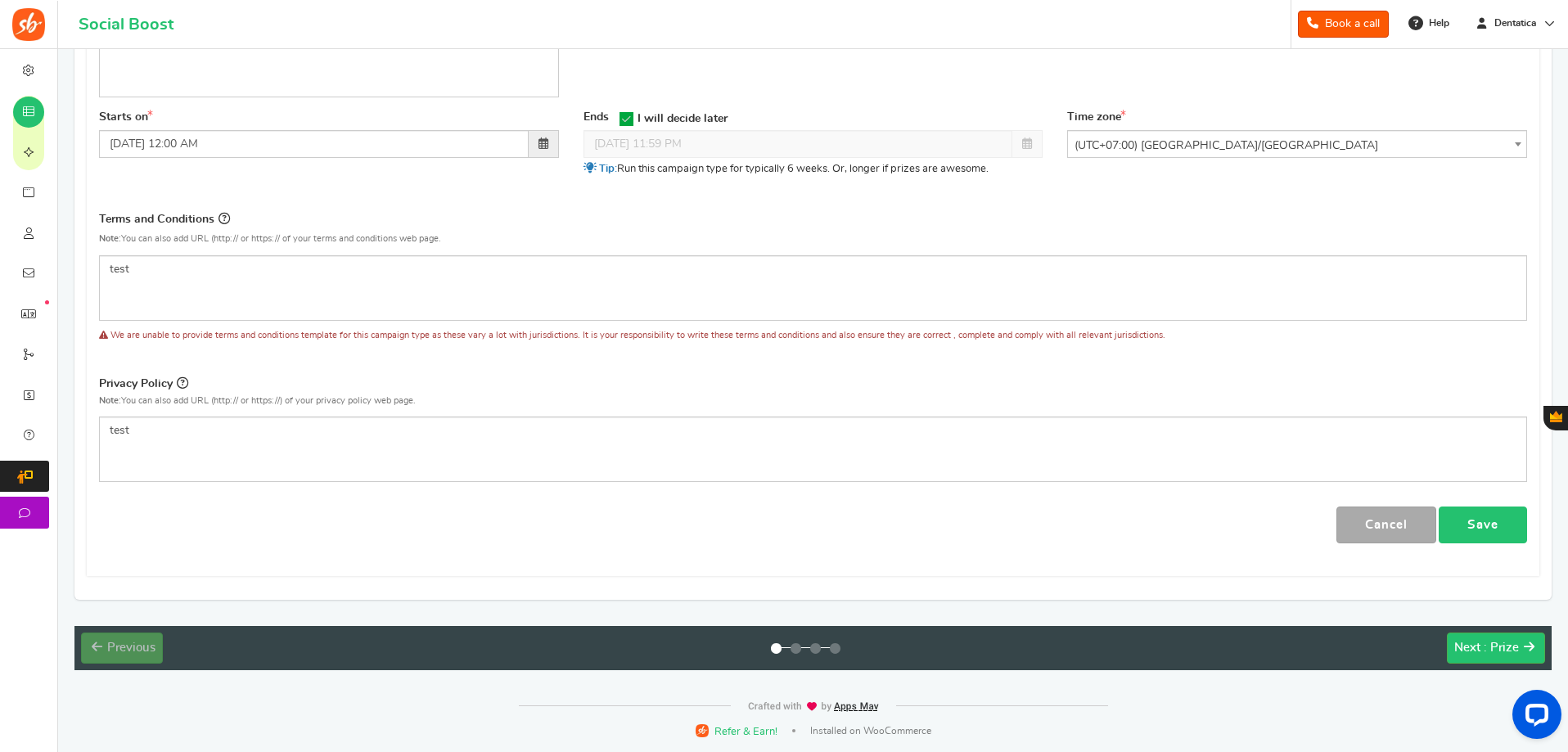
click at [1475, 530] on link "Save" at bounding box center [1483, 524] width 89 height 37
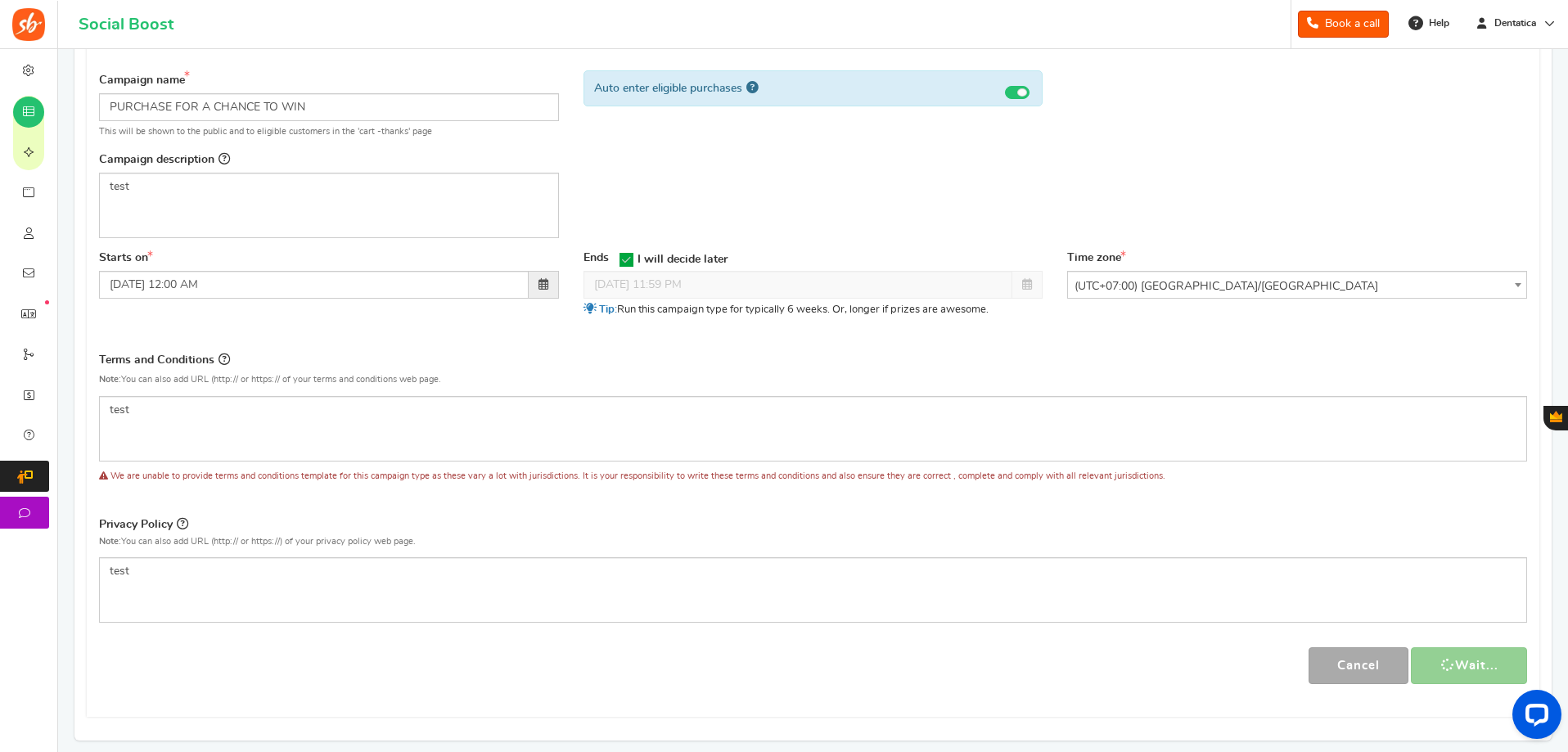
scroll to position [0, 0]
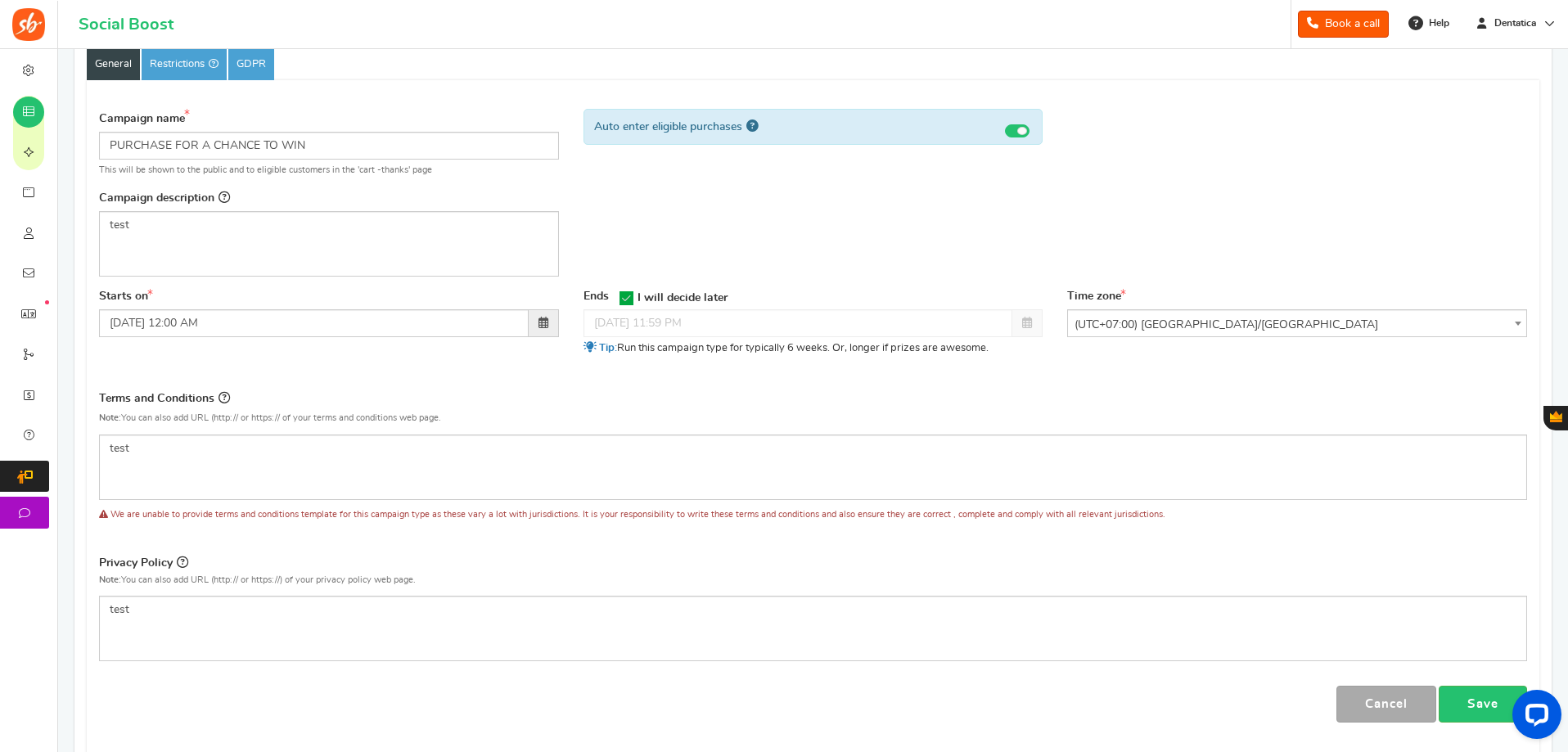
scroll to position [323, 0]
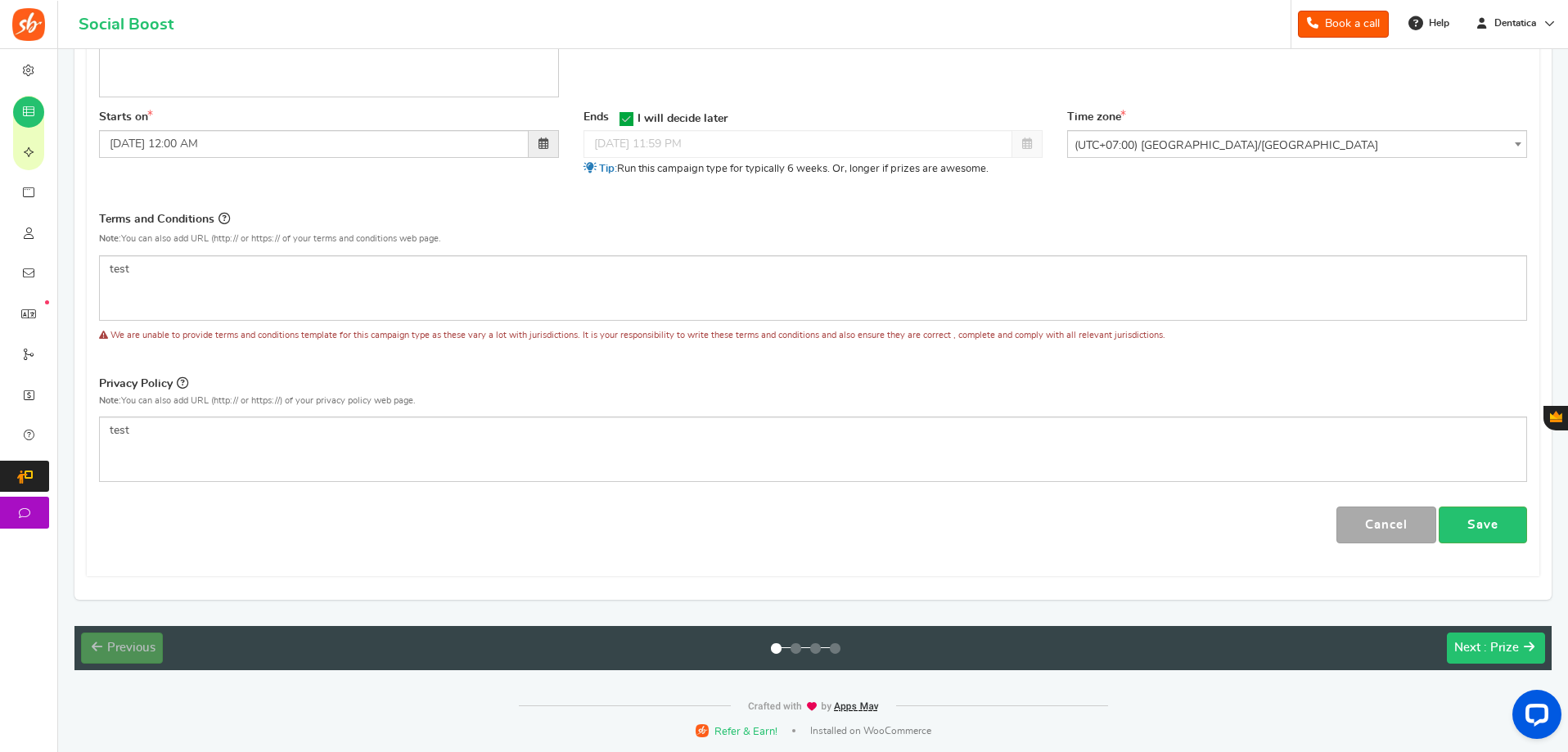
click at [1503, 643] on span ": Prize" at bounding box center [1501, 647] width 35 height 12
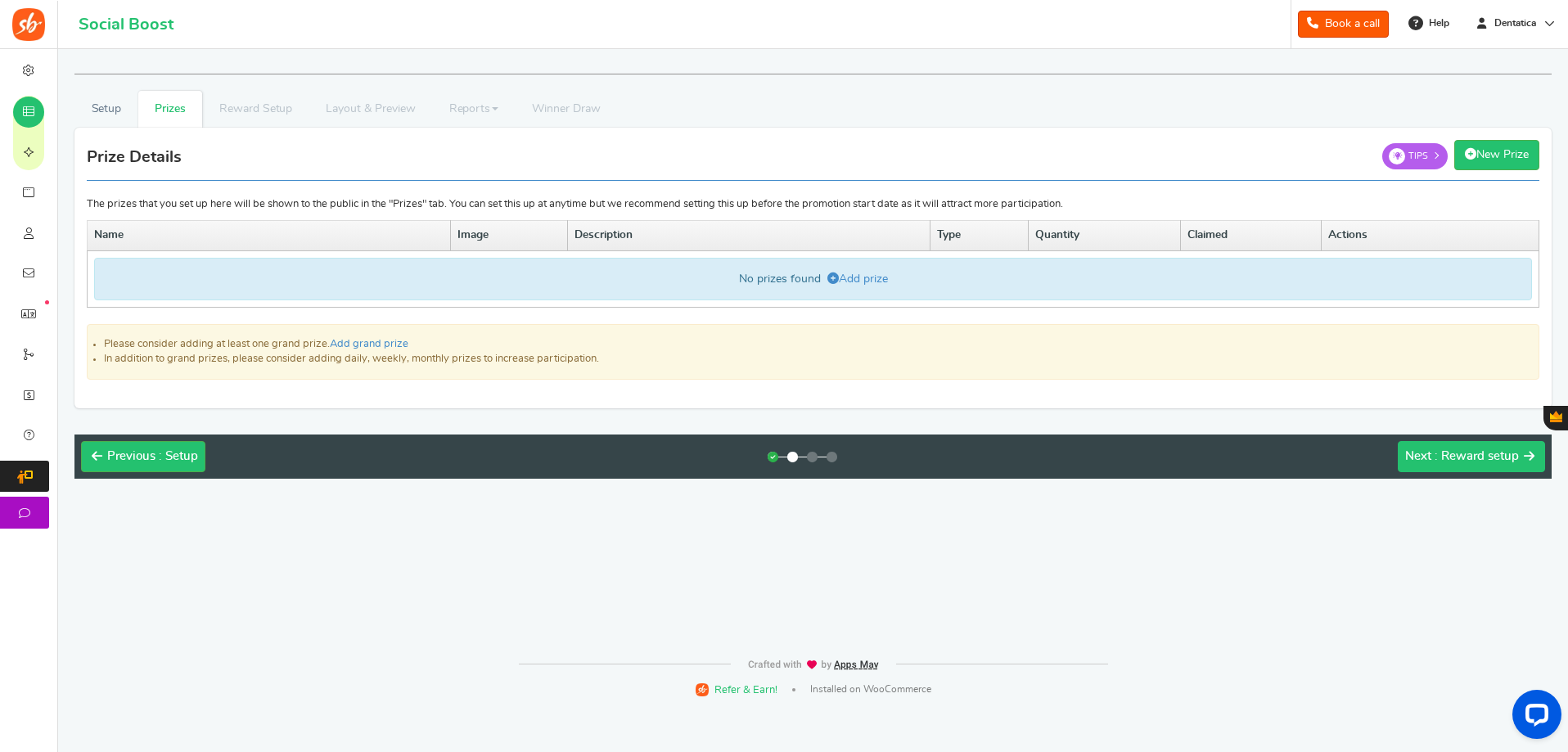
scroll to position [0, 0]
click at [846, 274] on link "Add prize" at bounding box center [859, 279] width 61 height 11
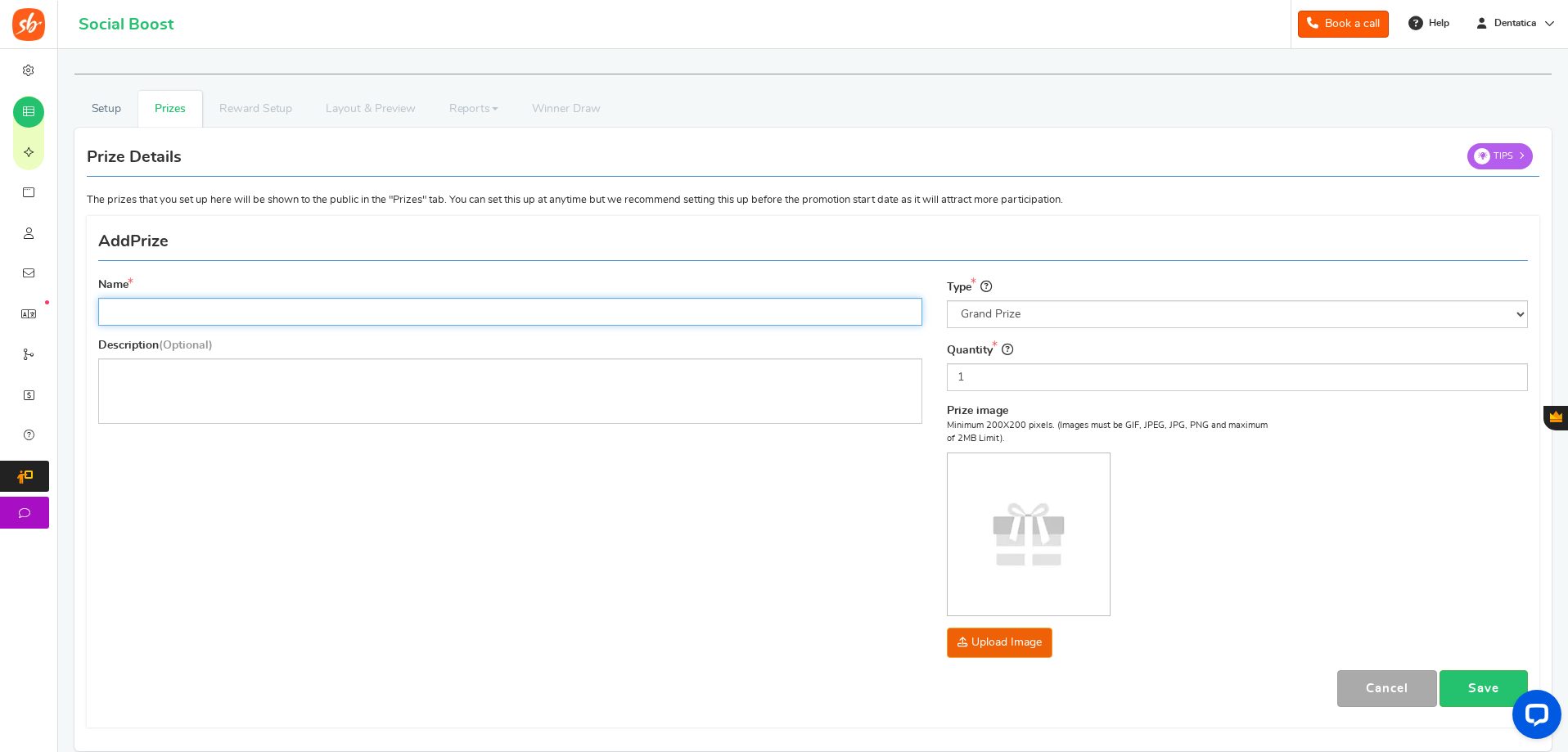
click at [587, 305] on input "Name" at bounding box center [510, 312] width 824 height 28
type input "test"
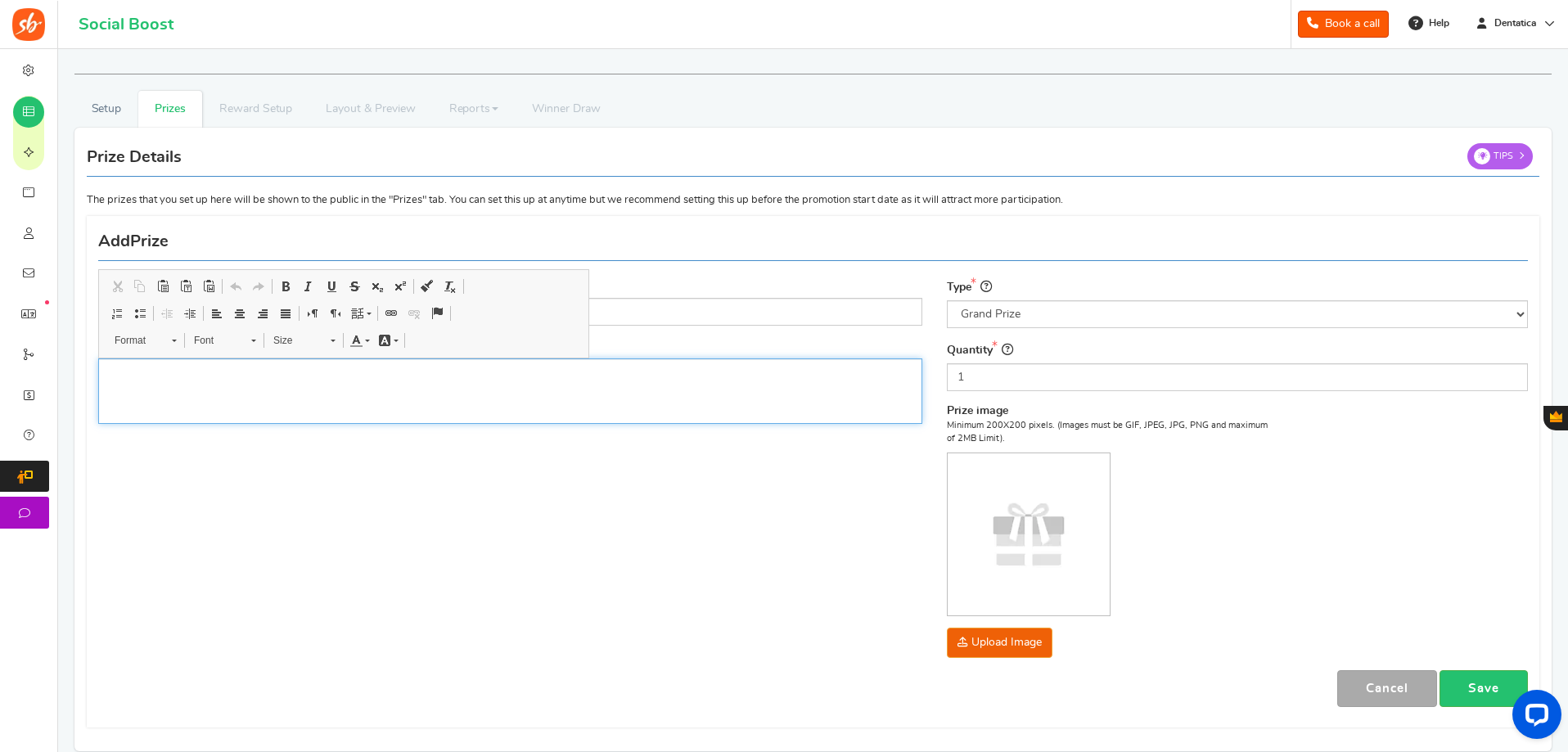
click at [621, 416] on div "Editor, prize_description" at bounding box center [510, 391] width 824 height 66
click at [724, 549] on div "Name test Description (Optional) test Type Select the prize type Grand Prize Da…" at bounding box center [813, 471] width 1454 height 494
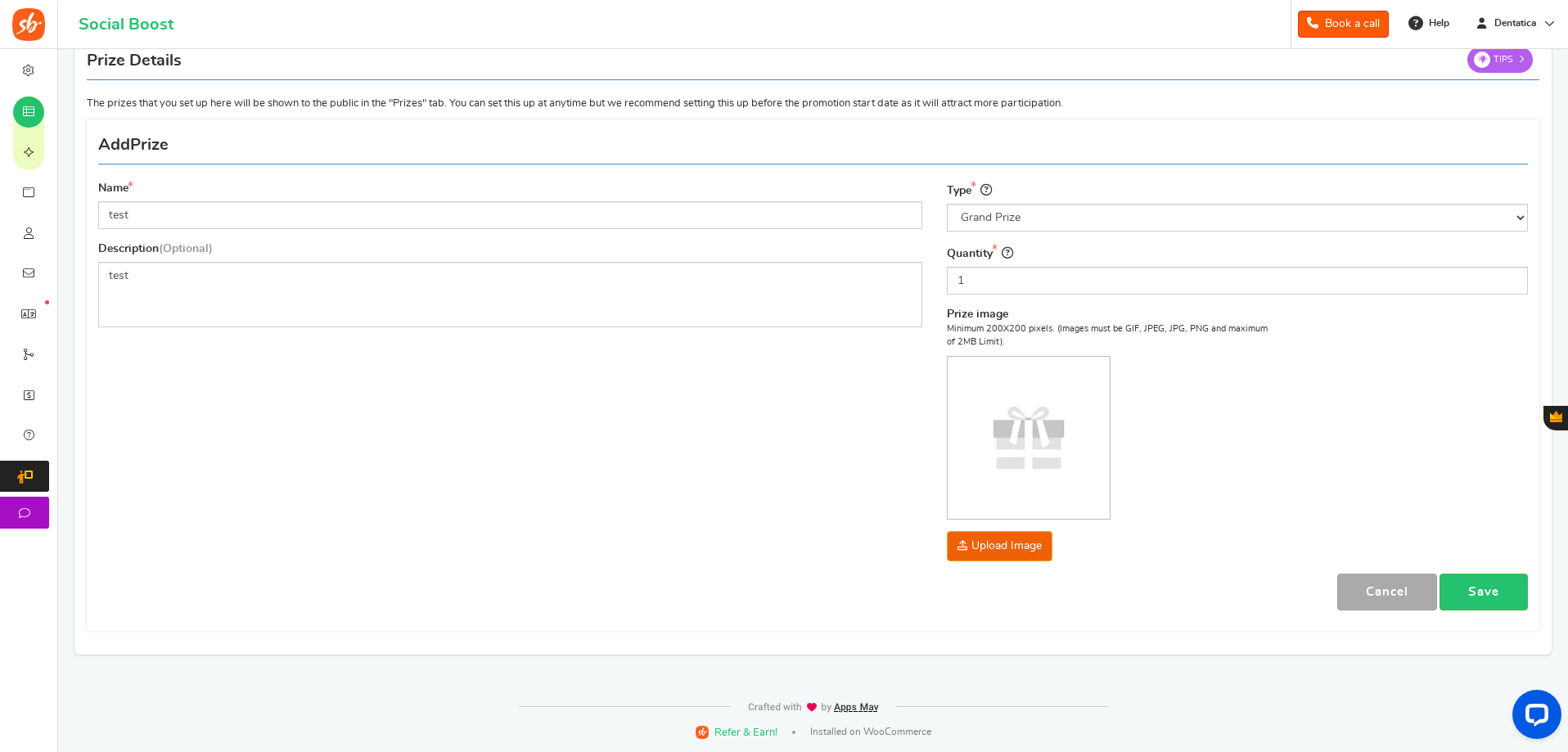
scroll to position [98, 0]
click at [1479, 581] on link "Save" at bounding box center [1483, 590] width 89 height 37
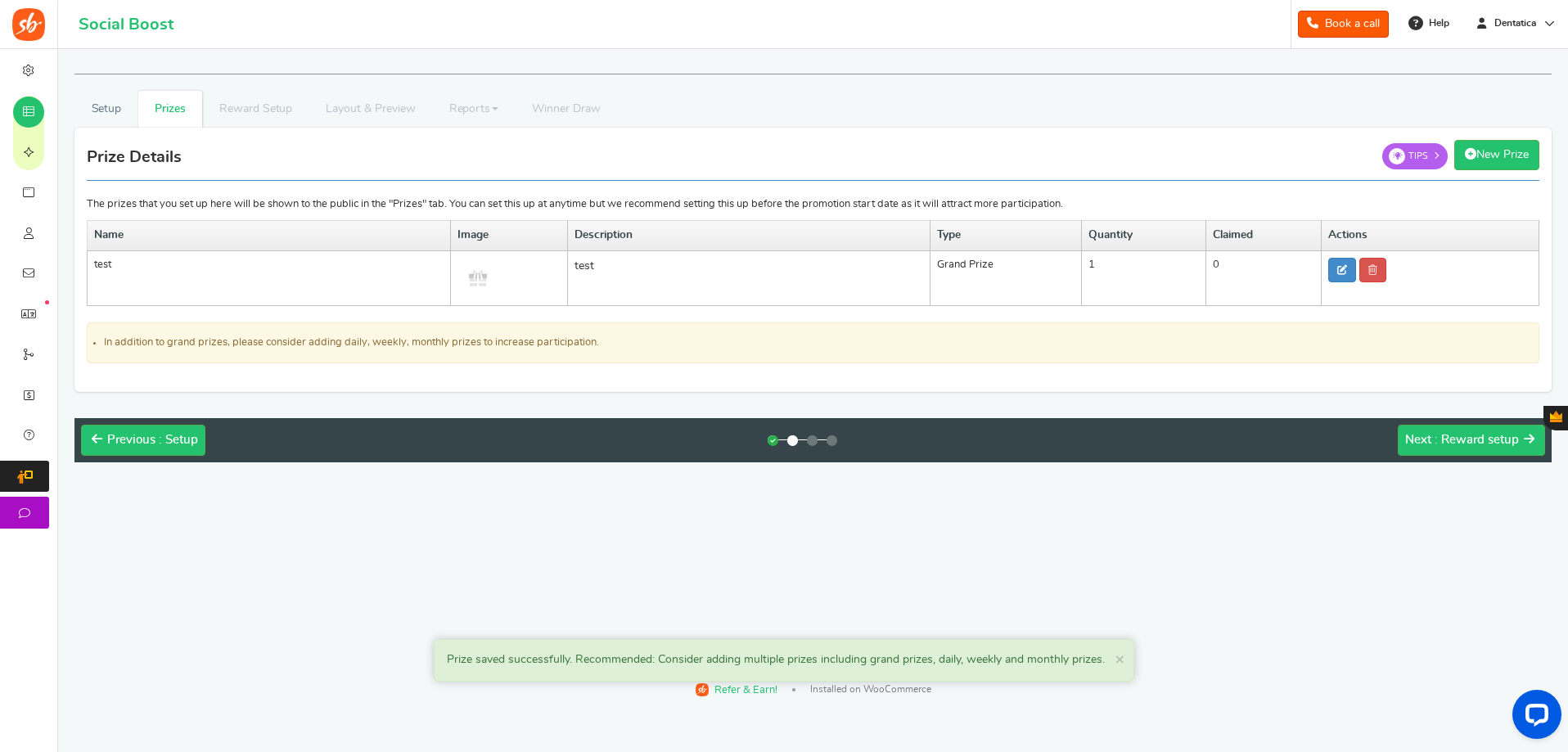
scroll to position [0, 0]
click at [1463, 443] on span ": Reward setup" at bounding box center [1479, 440] width 85 height 12
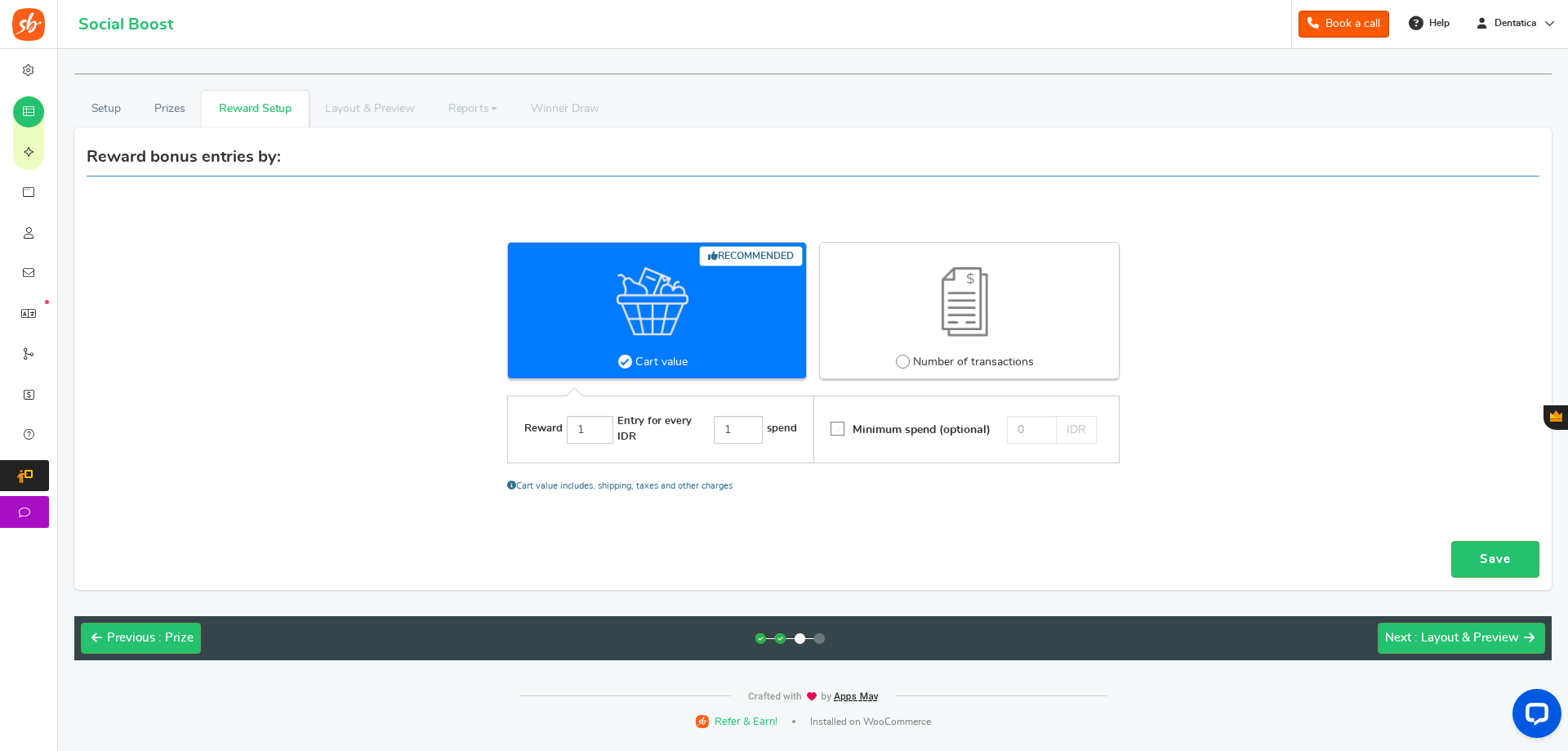
click at [909, 362] on span at bounding box center [902, 361] width 14 height 14
click at [906, 362] on input "Number of transactions" at bounding box center [901, 361] width 11 height 11
radio input "true"
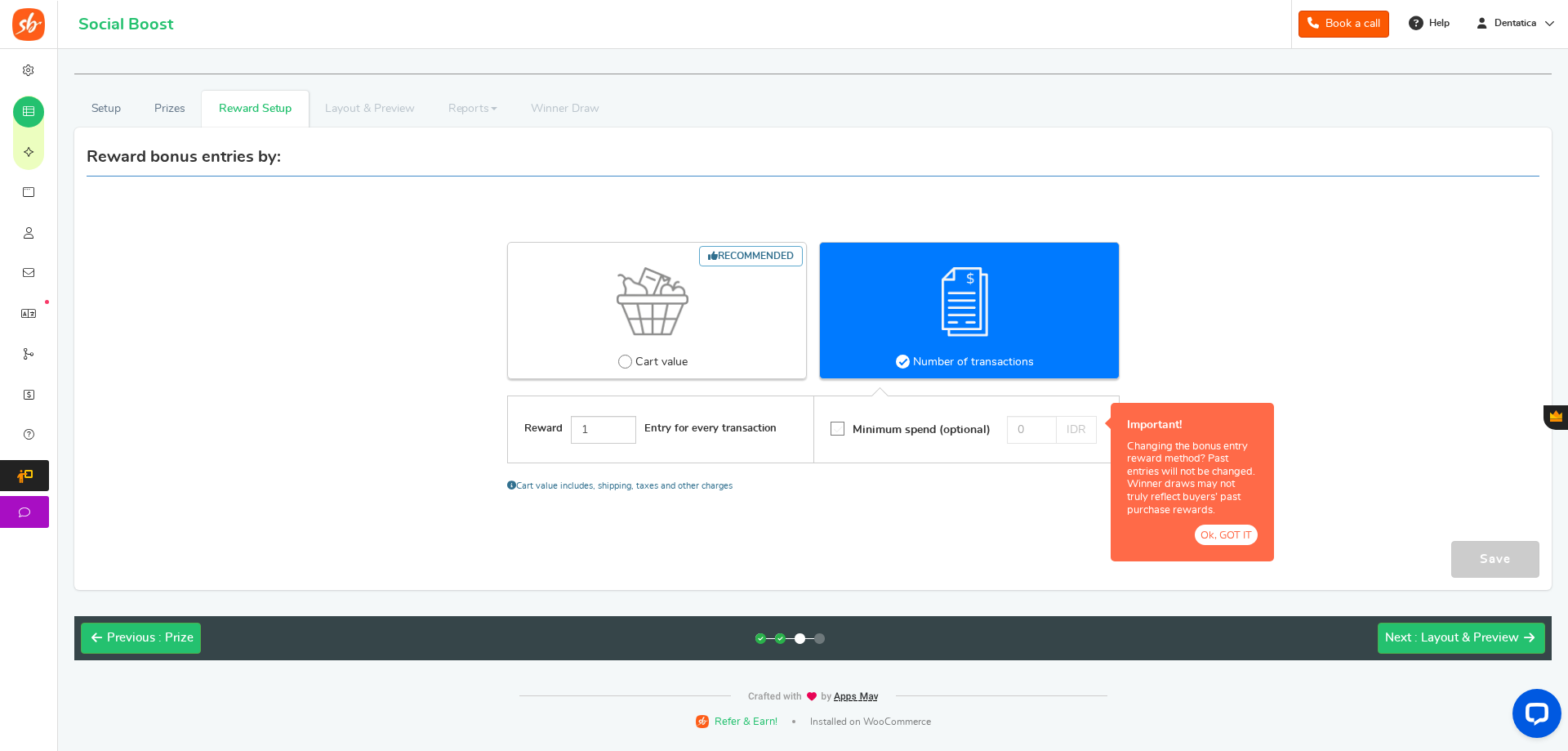
click at [1226, 544] on button "Ok, GOT IT" at bounding box center [1226, 534] width 63 height 20
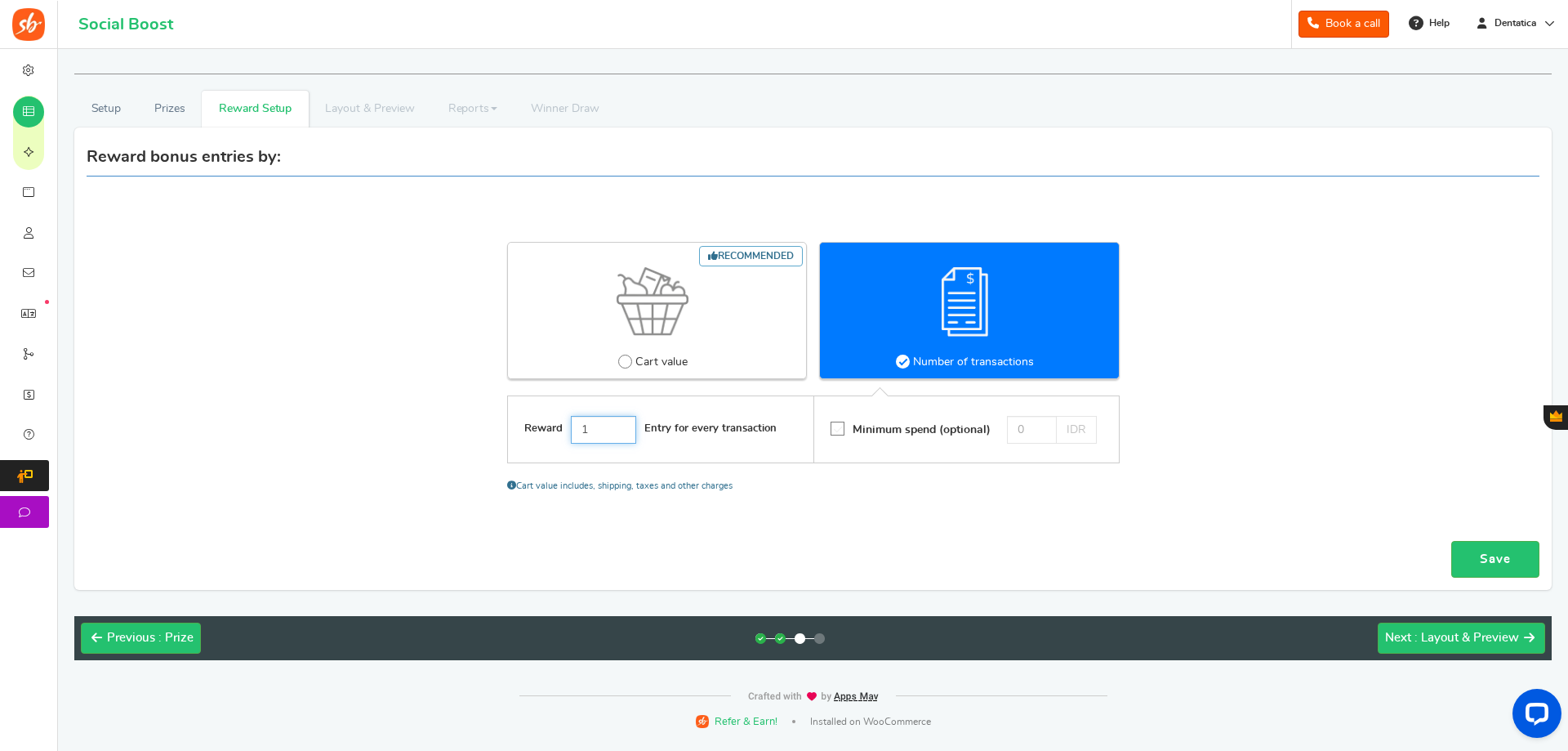
click at [594, 428] on input "1" at bounding box center [603, 430] width 66 height 28
click at [1469, 559] on link "Save" at bounding box center [1495, 559] width 88 height 37
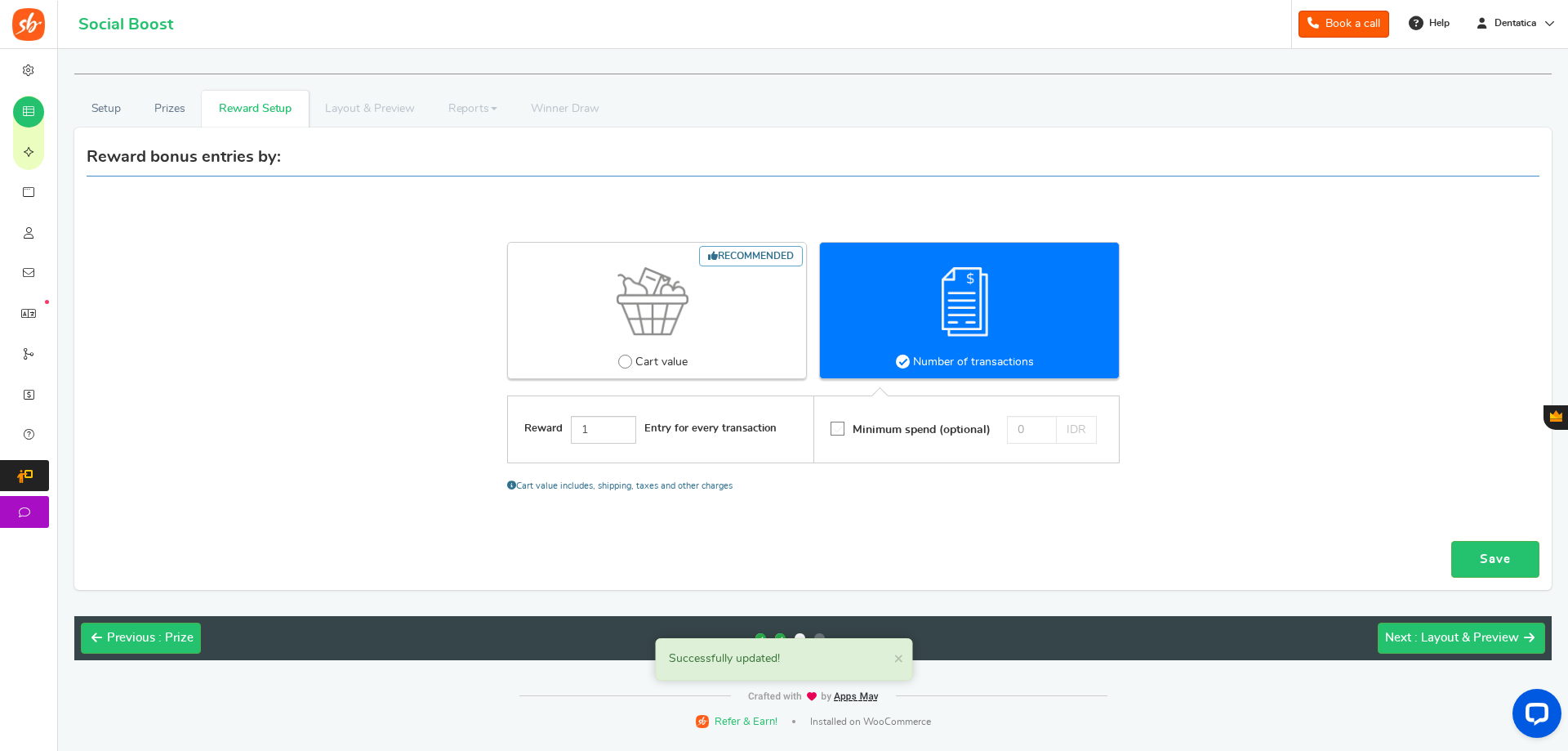
click at [683, 330] on img at bounding box center [653, 301] width 72 height 70
click at [629, 356] on input "Recommended Cart value" at bounding box center [623, 361] width 11 height 11
radio input "true"
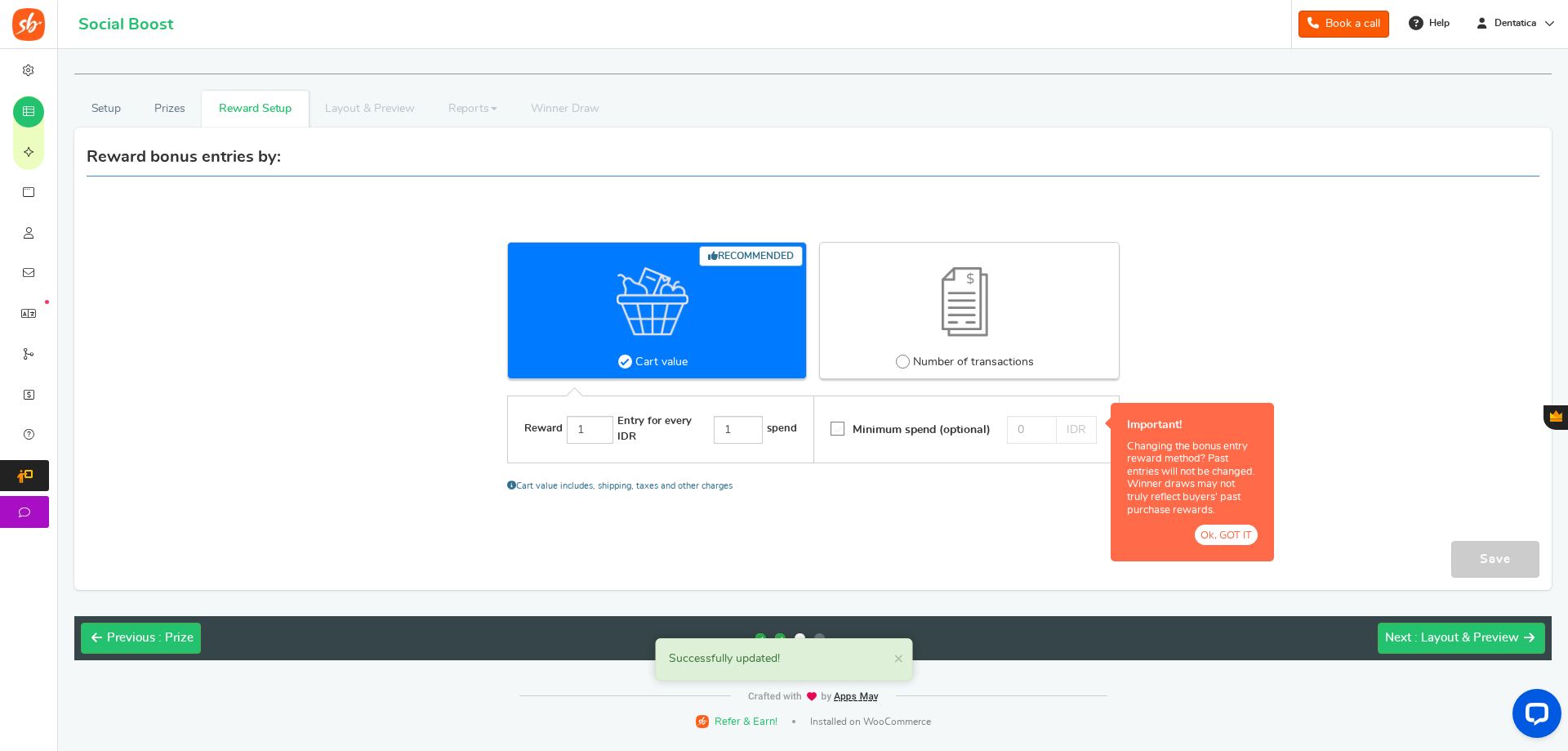
click at [1483, 554] on div "Reward bonus entries by: Recommended Cart value Number of transactions Reward 1…" at bounding box center [813, 359] width 1477 height 438
click at [1208, 535] on button "Ok, GOT IT" at bounding box center [1226, 534] width 63 height 20
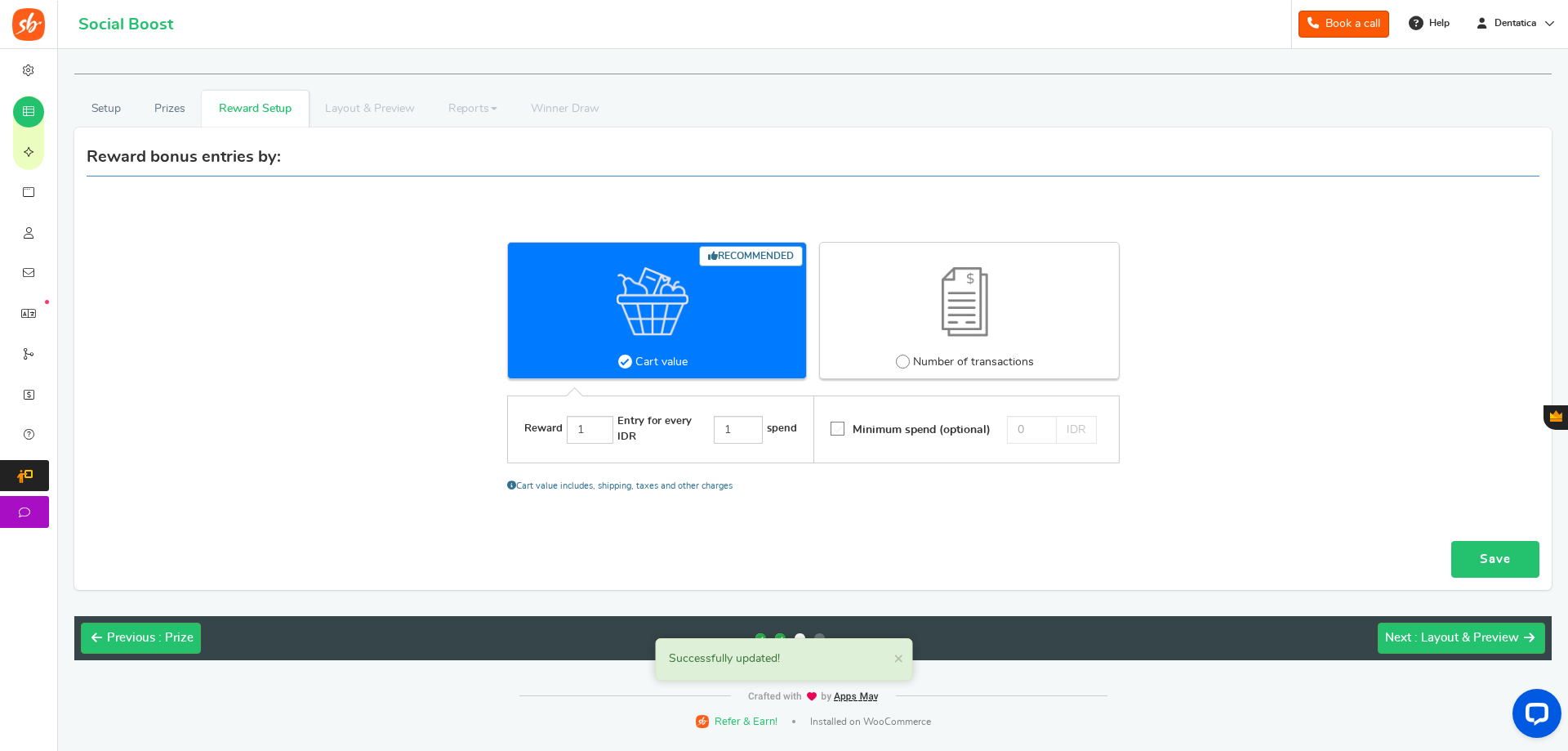
click at [1527, 572] on link "Save" at bounding box center [1495, 559] width 88 height 37
click at [1461, 643] on span ": Layout & Preview" at bounding box center [1466, 637] width 105 height 12
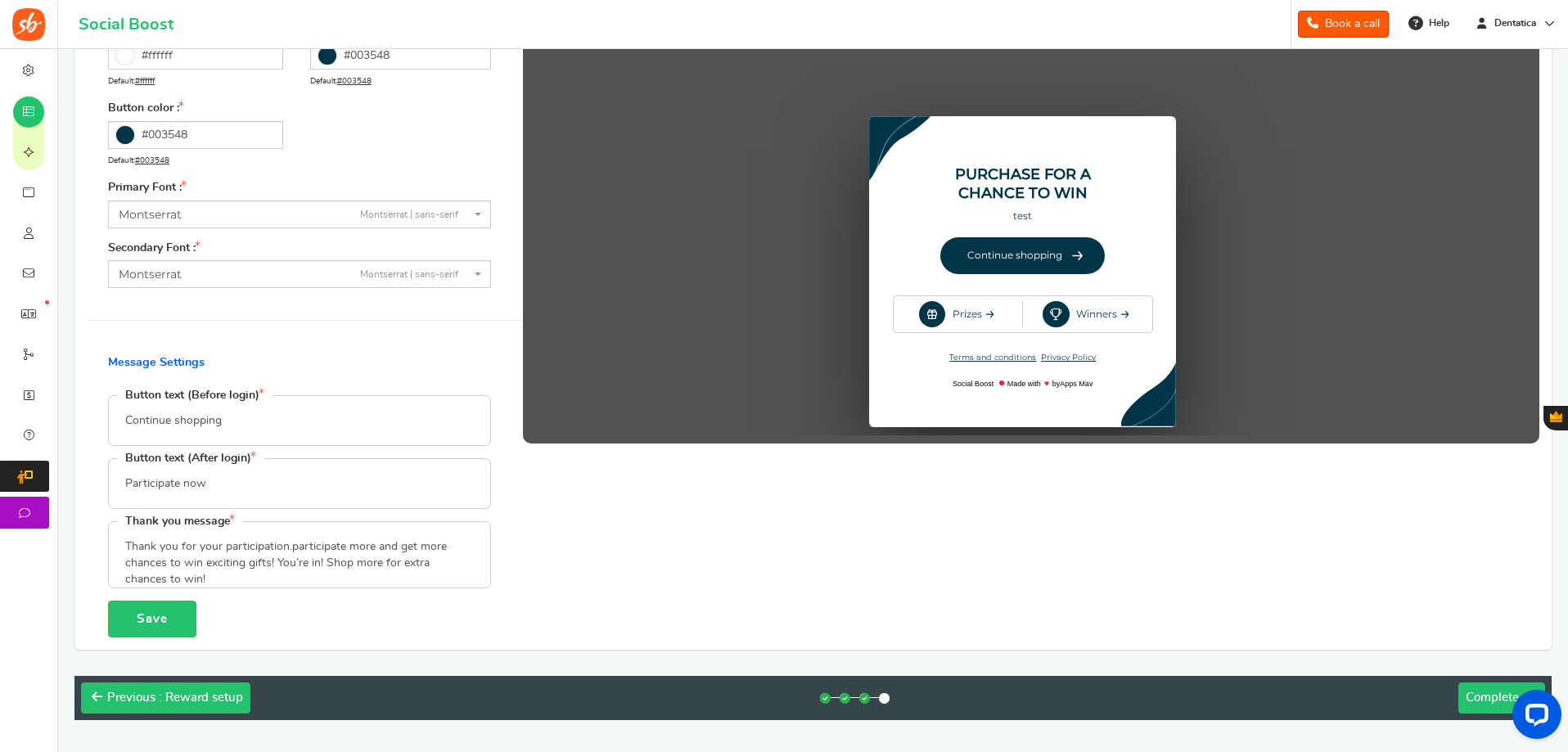
scroll to position [327, 0]
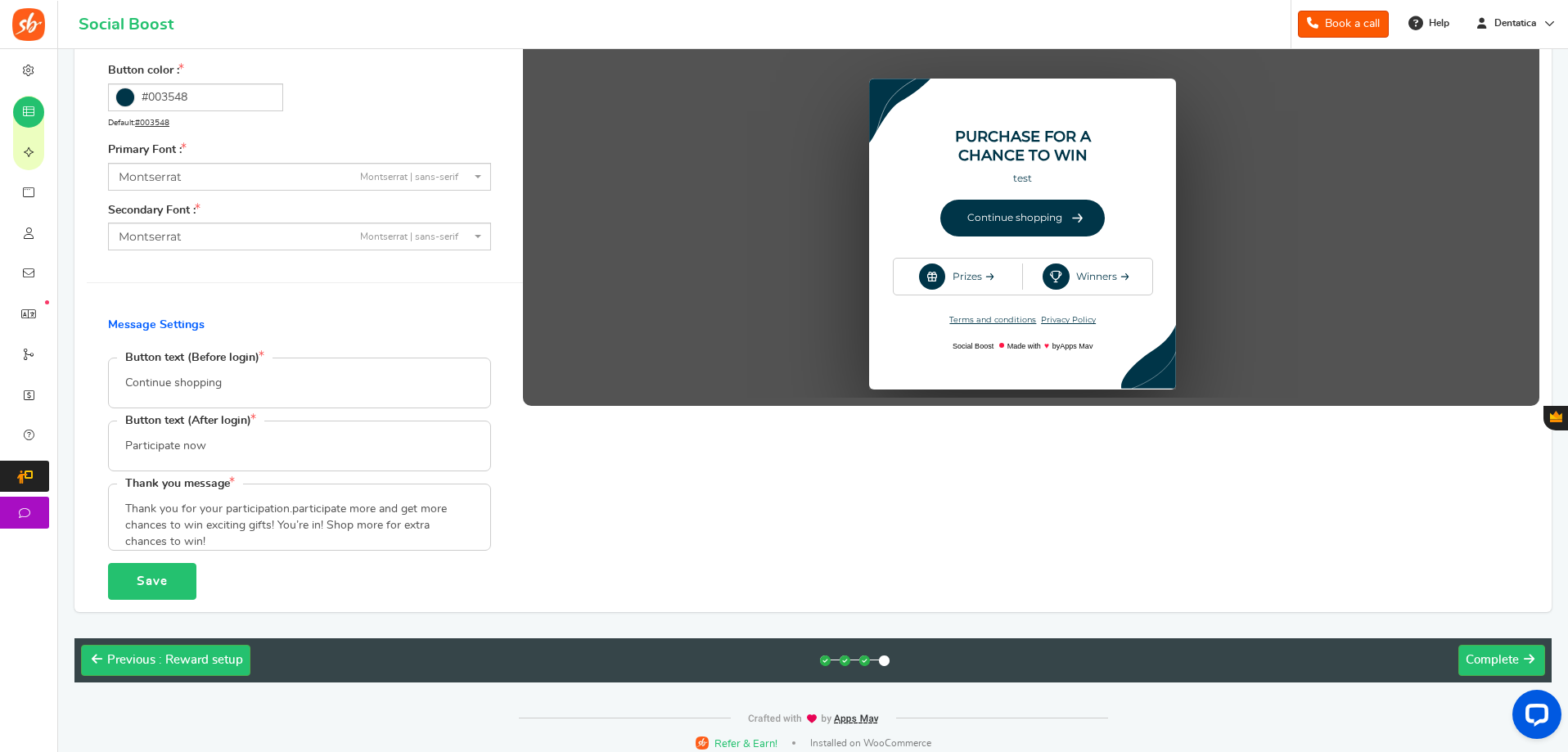
click at [173, 569] on button "Save" at bounding box center [153, 581] width 89 height 37
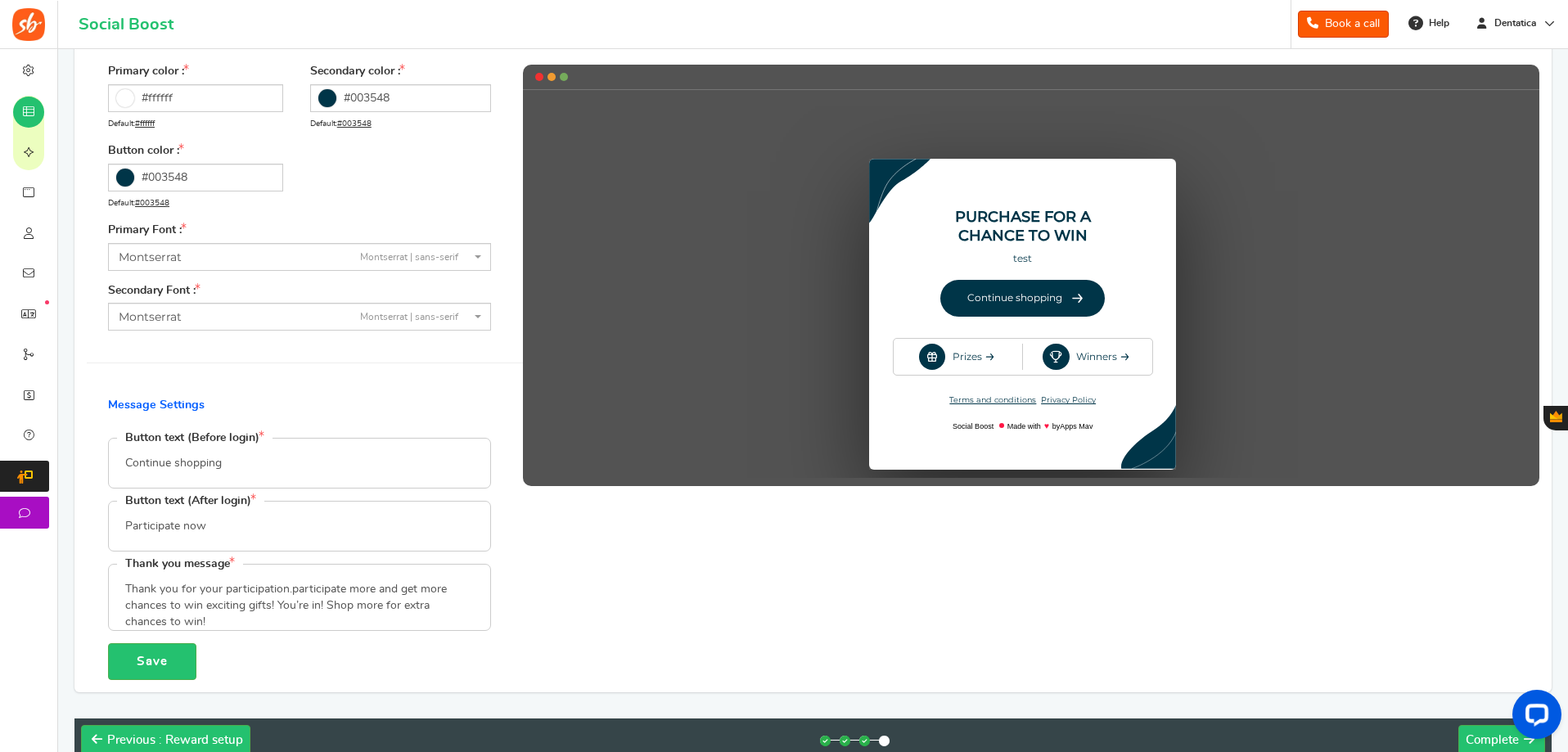
scroll to position [340, 0]
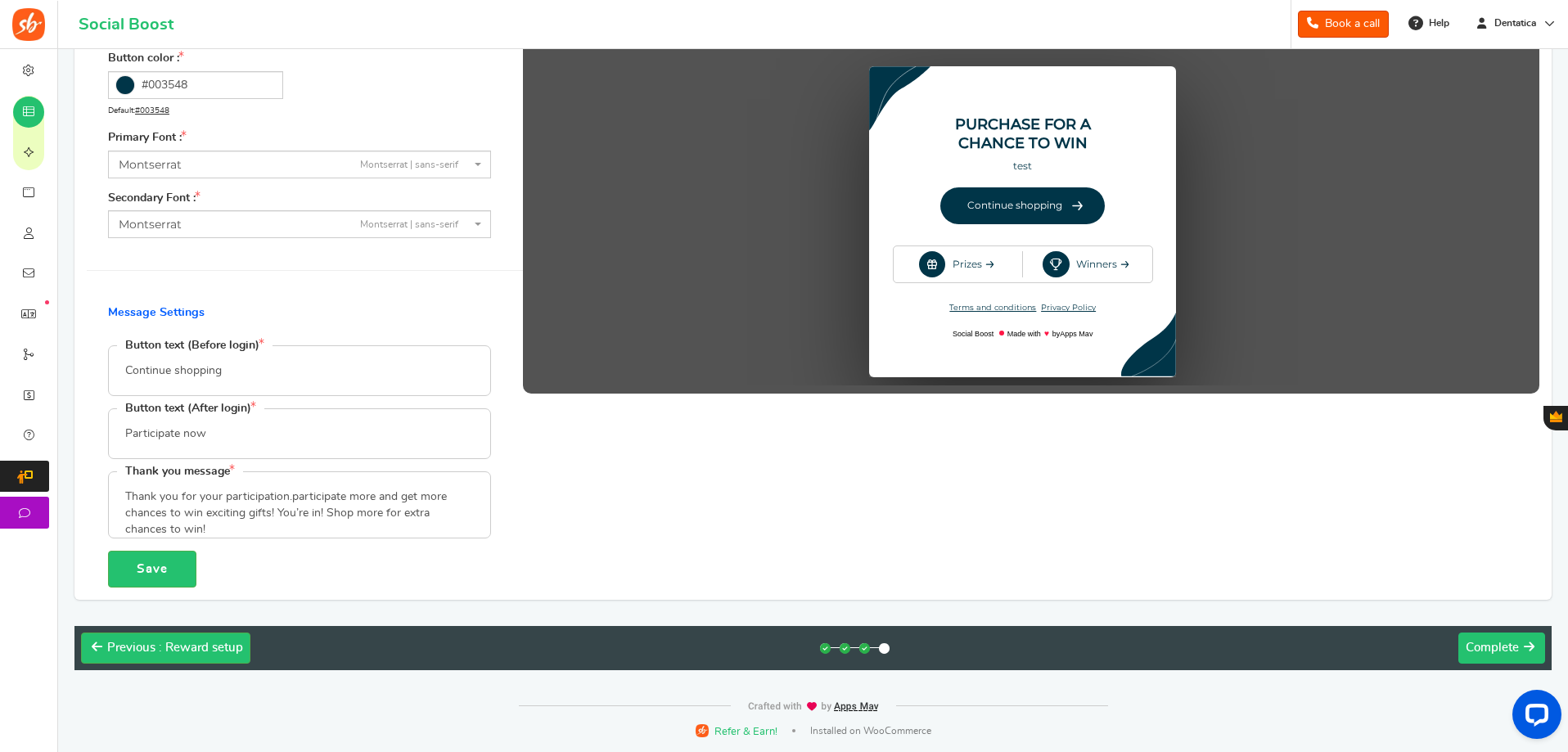
click at [1468, 640] on div "Next Complete" at bounding box center [1492, 648] width 53 height 16
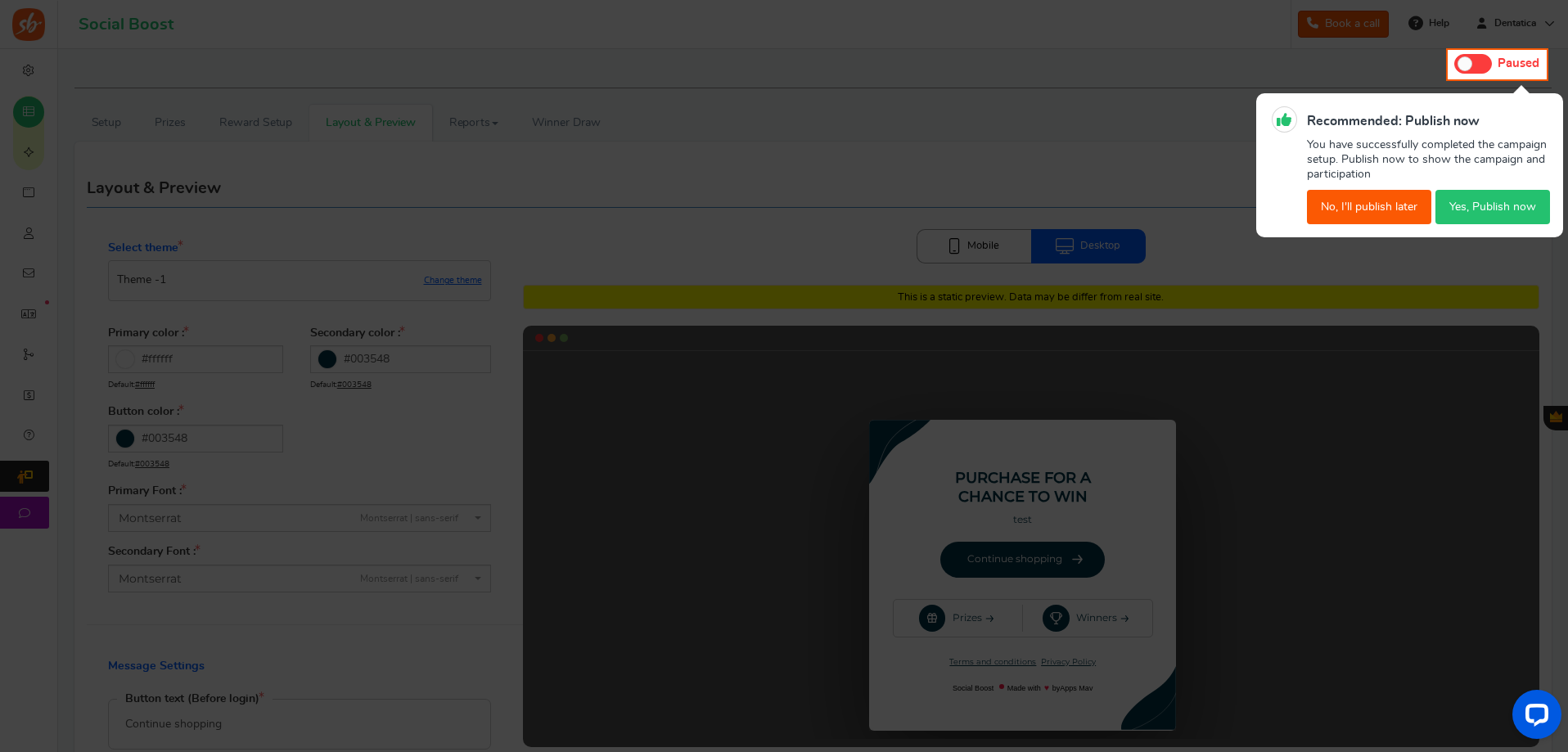
scroll to position [0, 0]
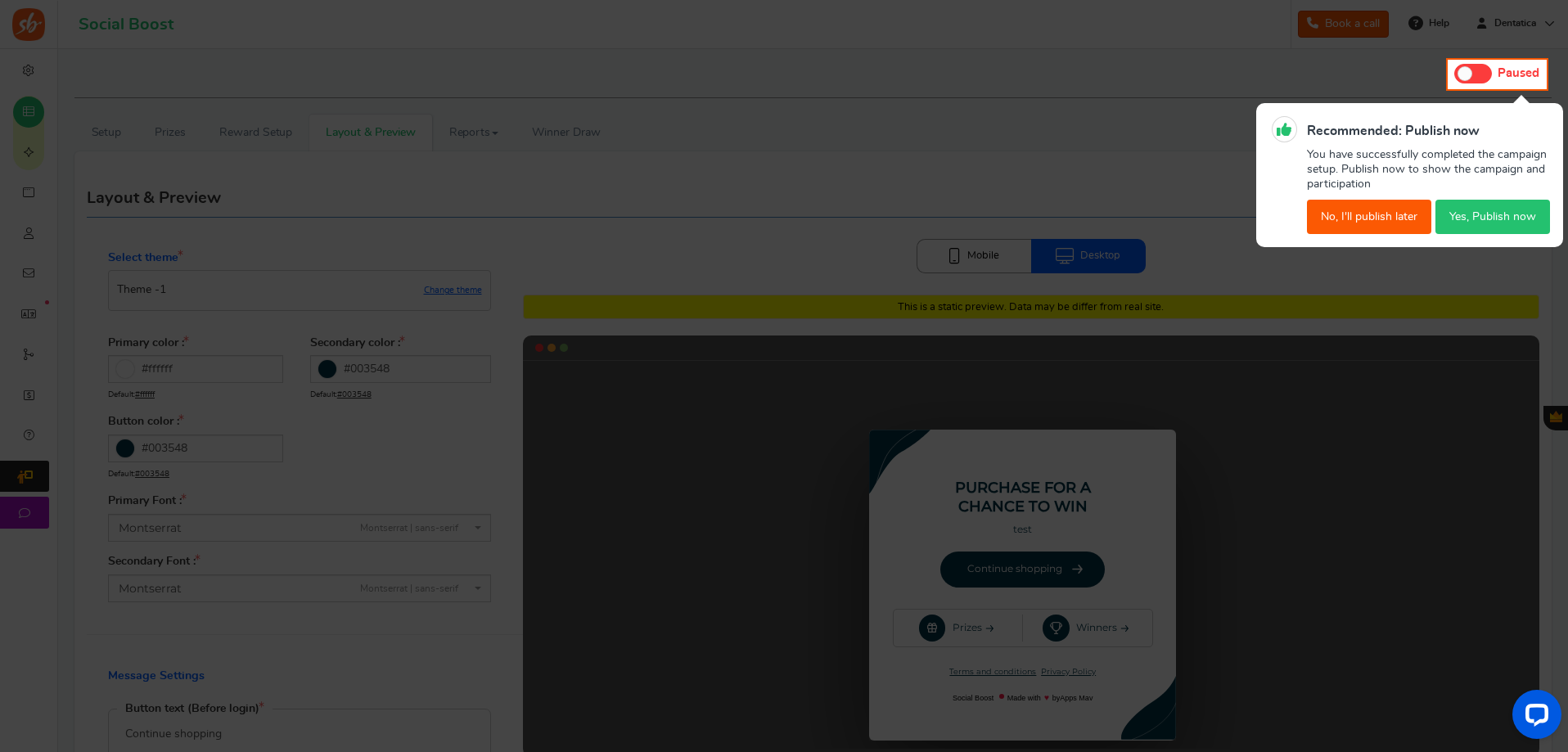
click at [1497, 210] on button "Yes, Publish now" at bounding box center [1493, 216] width 115 height 34
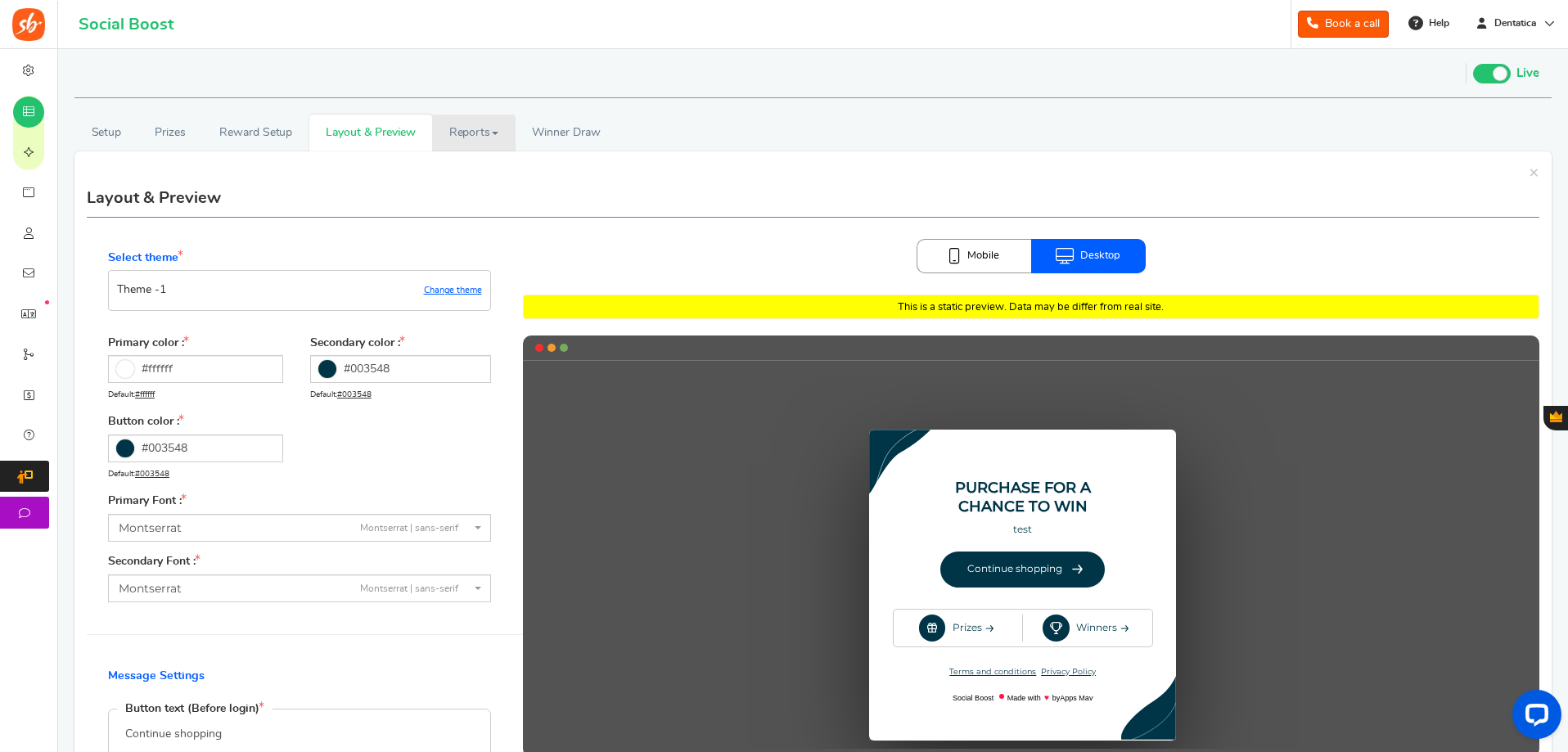
click at [505, 133] on link "Reports" at bounding box center [474, 133] width 84 height 37
click at [571, 132] on span "Winner Draw" at bounding box center [565, 133] width 68 height 17
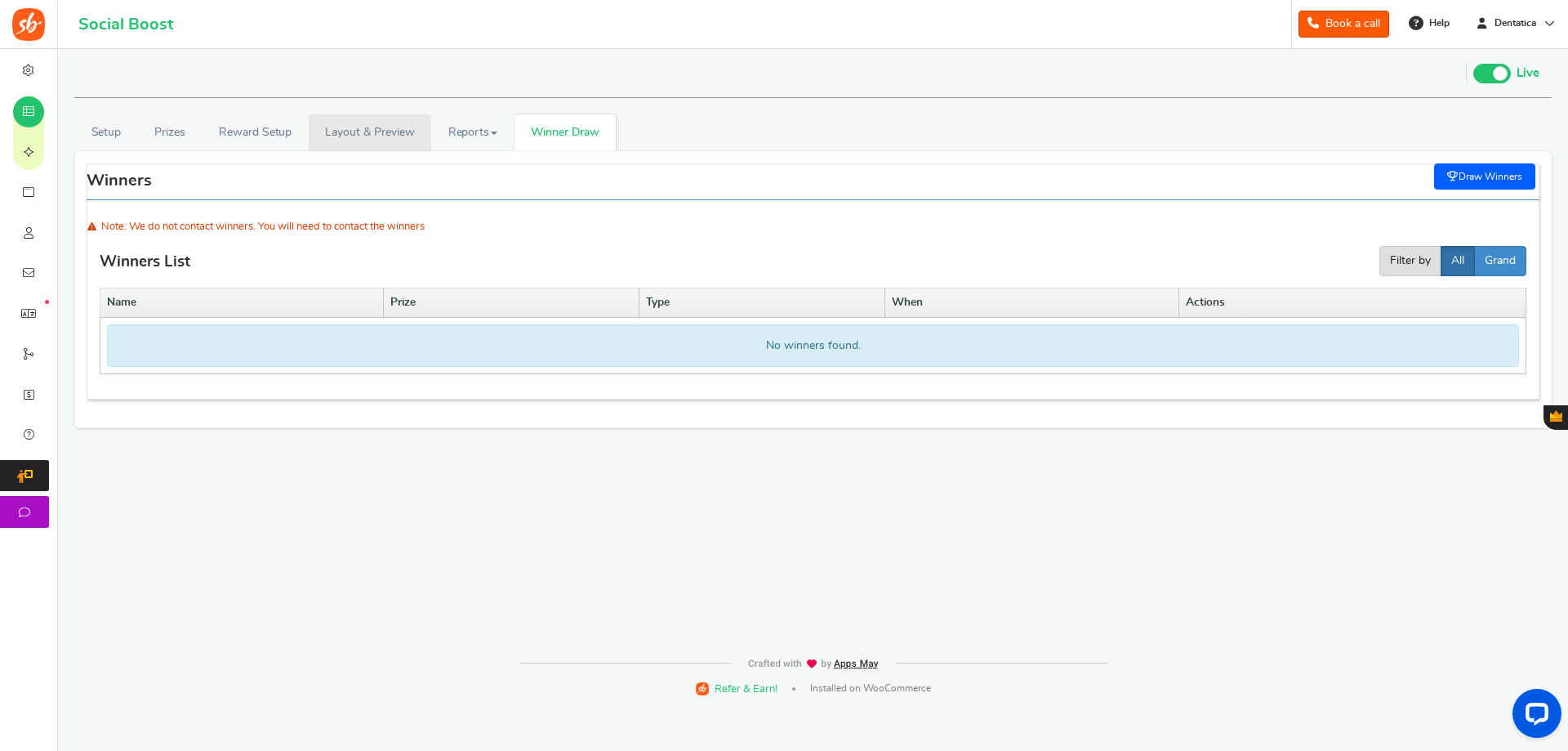
click at [382, 126] on link "Layout & Preview" at bounding box center [370, 133] width 123 height 37
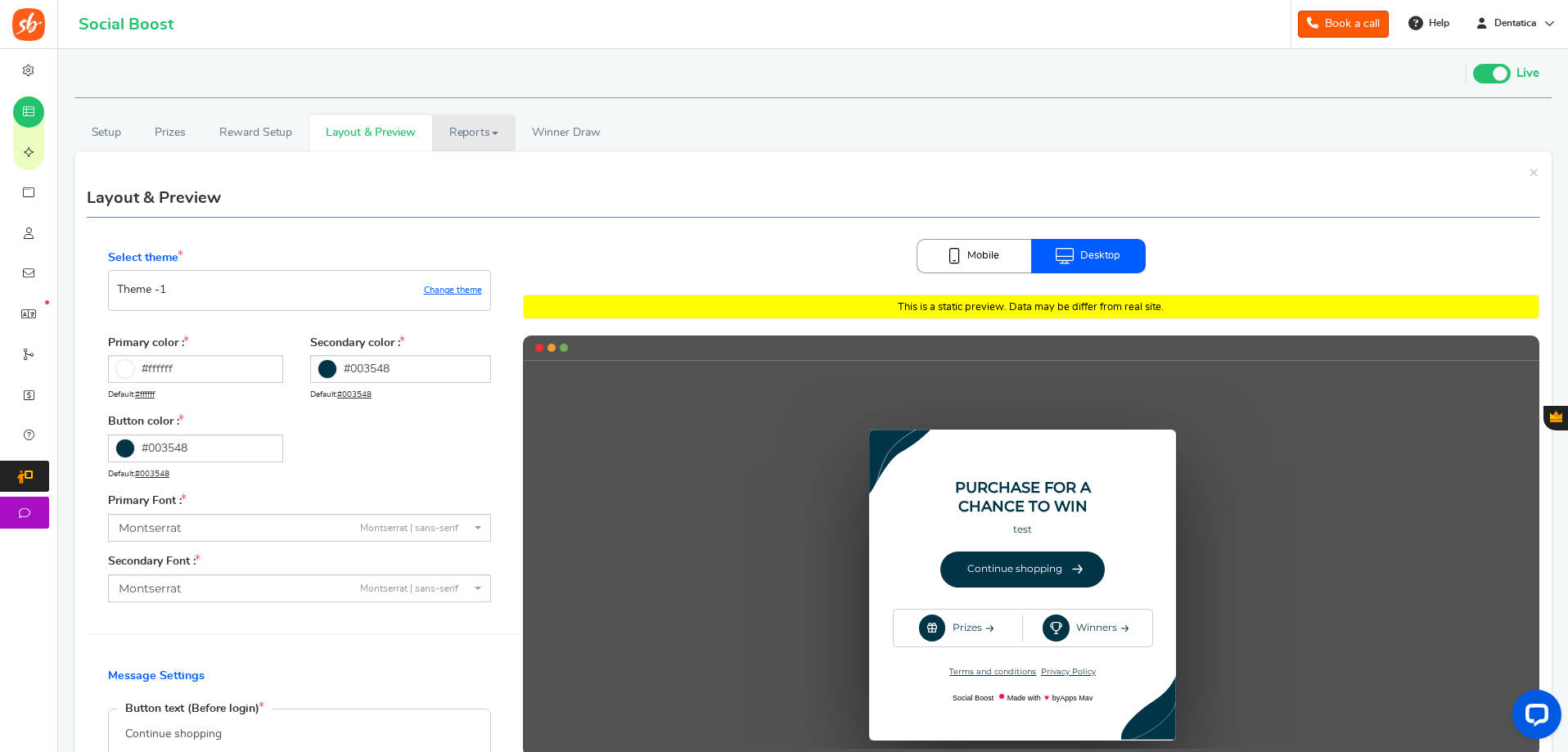
click at [481, 133] on link "Reports" at bounding box center [474, 133] width 84 height 37
click at [506, 182] on link "Entries" at bounding box center [498, 192] width 131 height 24
